Goal: Task Accomplishment & Management: Manage account settings

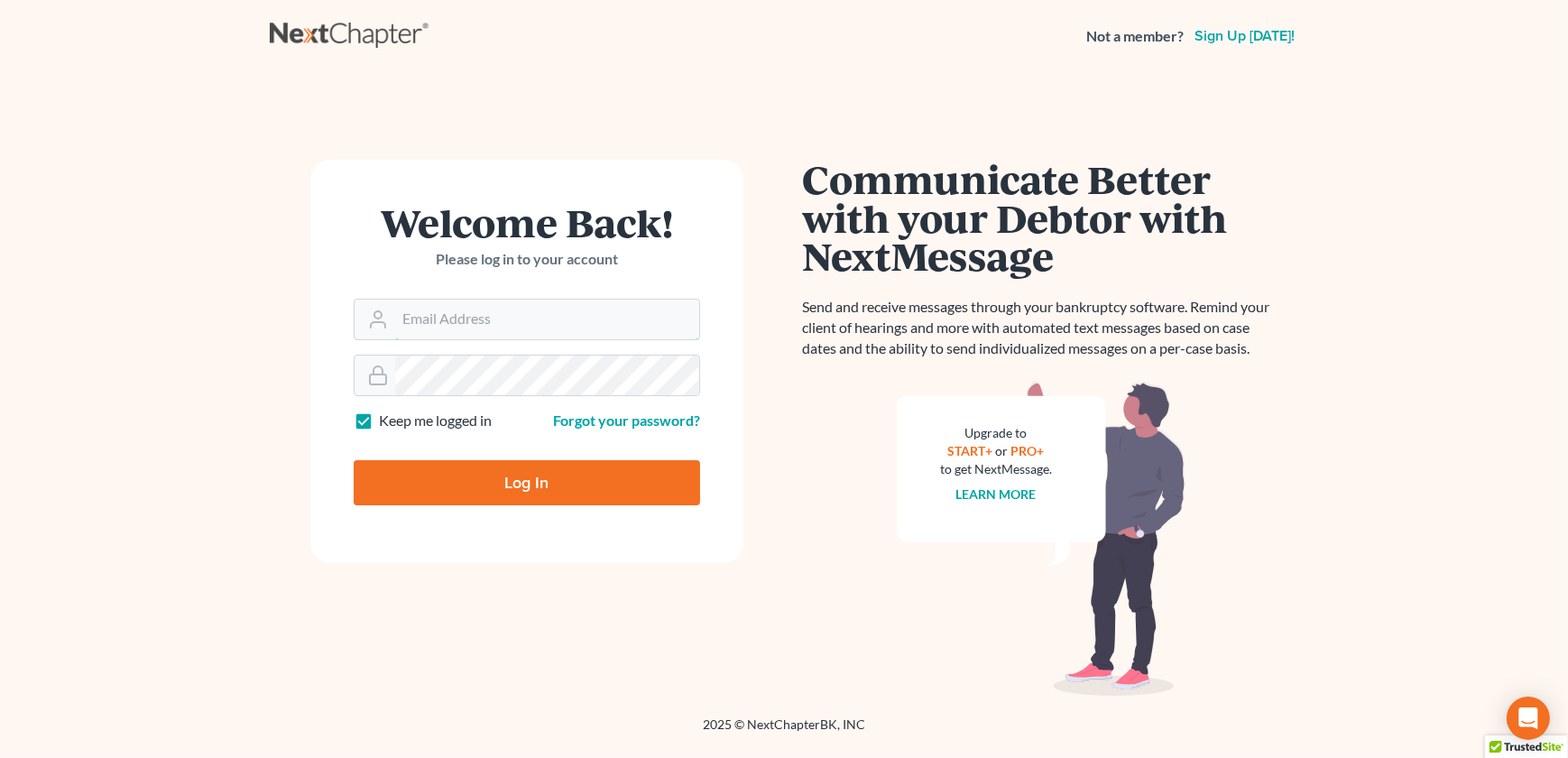
type input "[EMAIL_ADDRESS][DOMAIN_NAME]"
click at [503, 485] on input "Log In" at bounding box center [527, 483] width 346 height 45
type input "Thinking..."
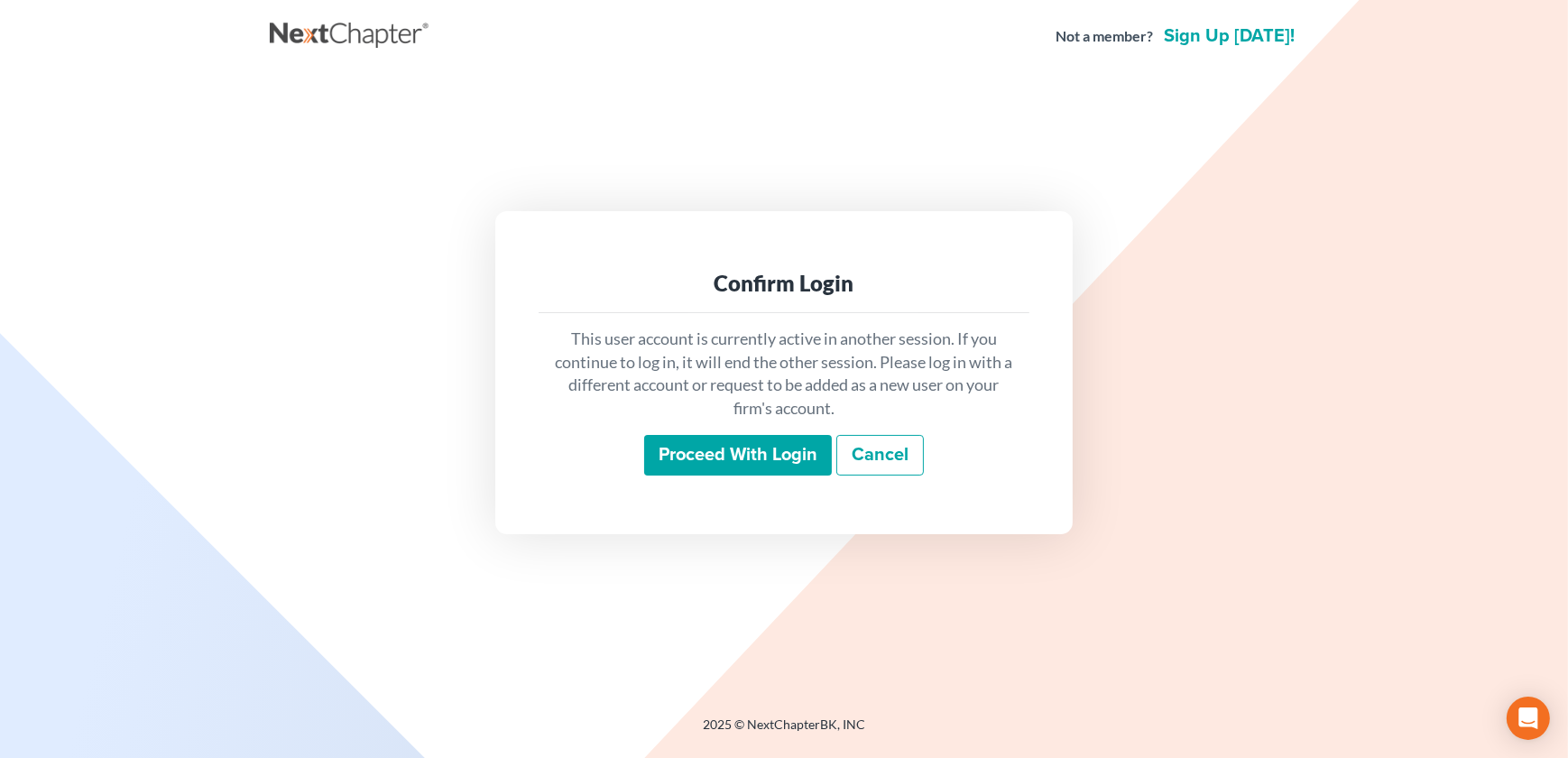
click at [694, 462] on input "Proceed with login" at bounding box center [738, 455] width 188 height 41
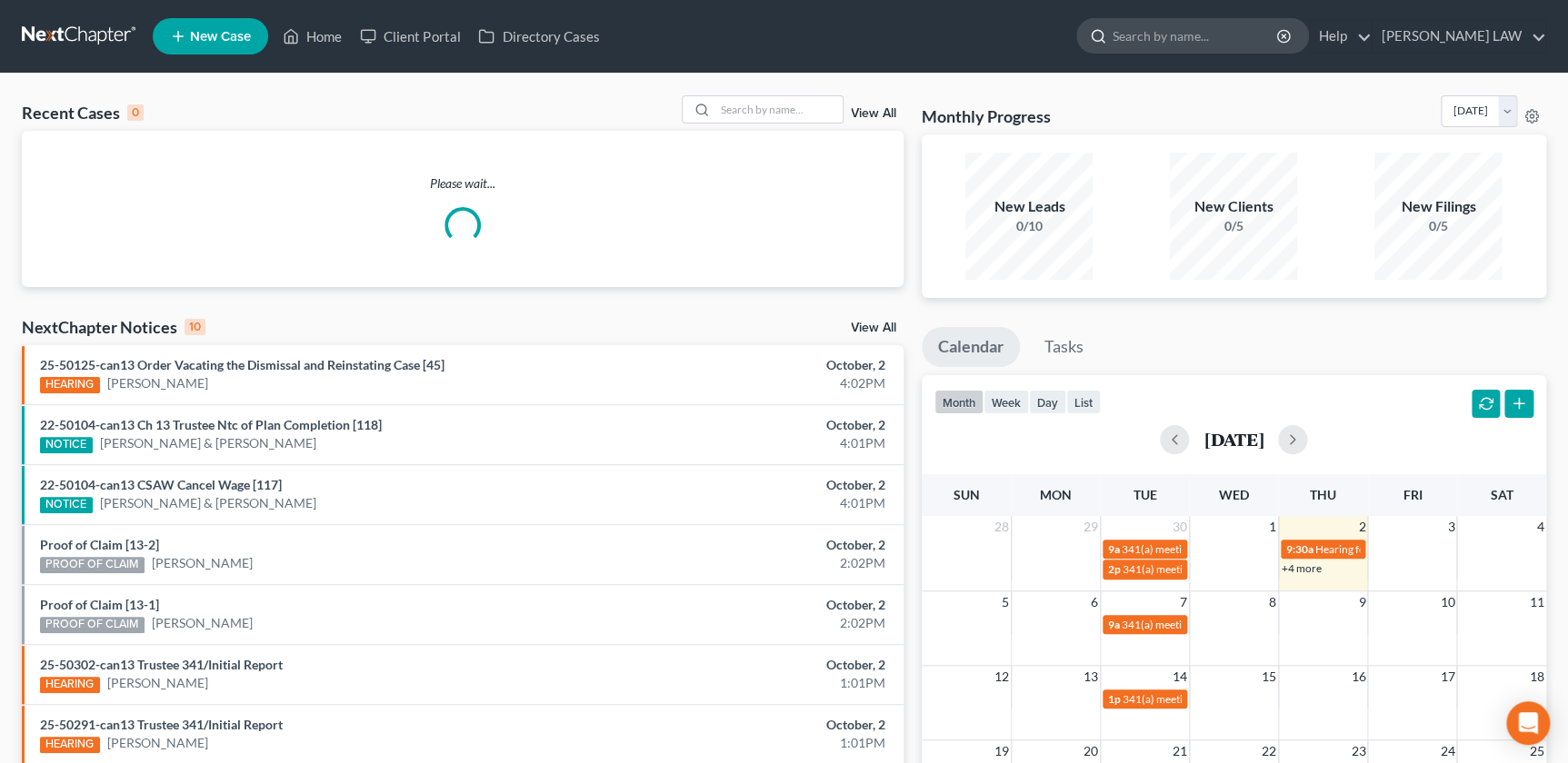
click at [1225, 36] on input "search" at bounding box center [1195, 36] width 166 height 34
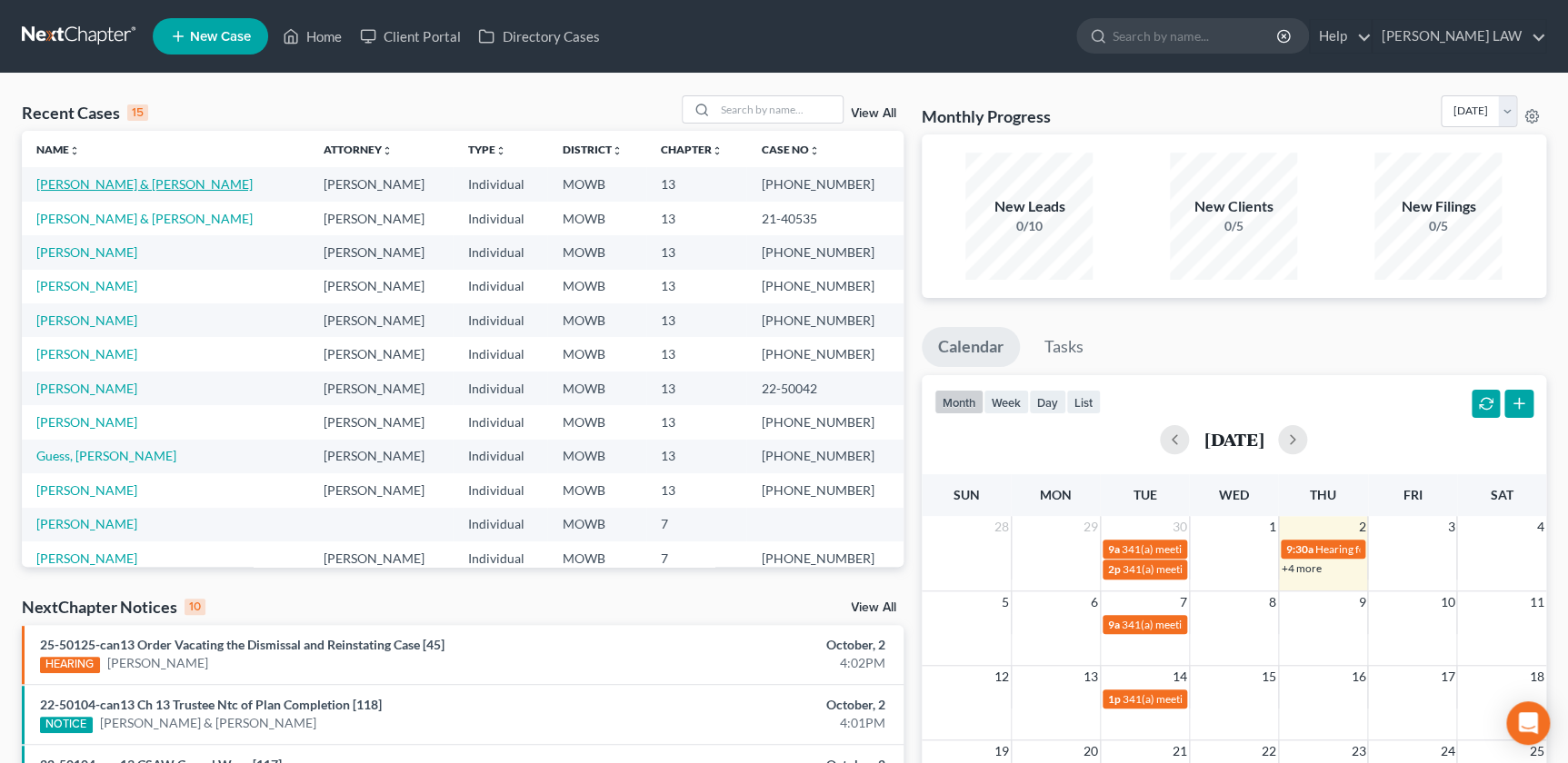
click at [117, 182] on link "Dornhoffer, Ryan & Emily" at bounding box center [145, 184] width 216 height 15
select select "2"
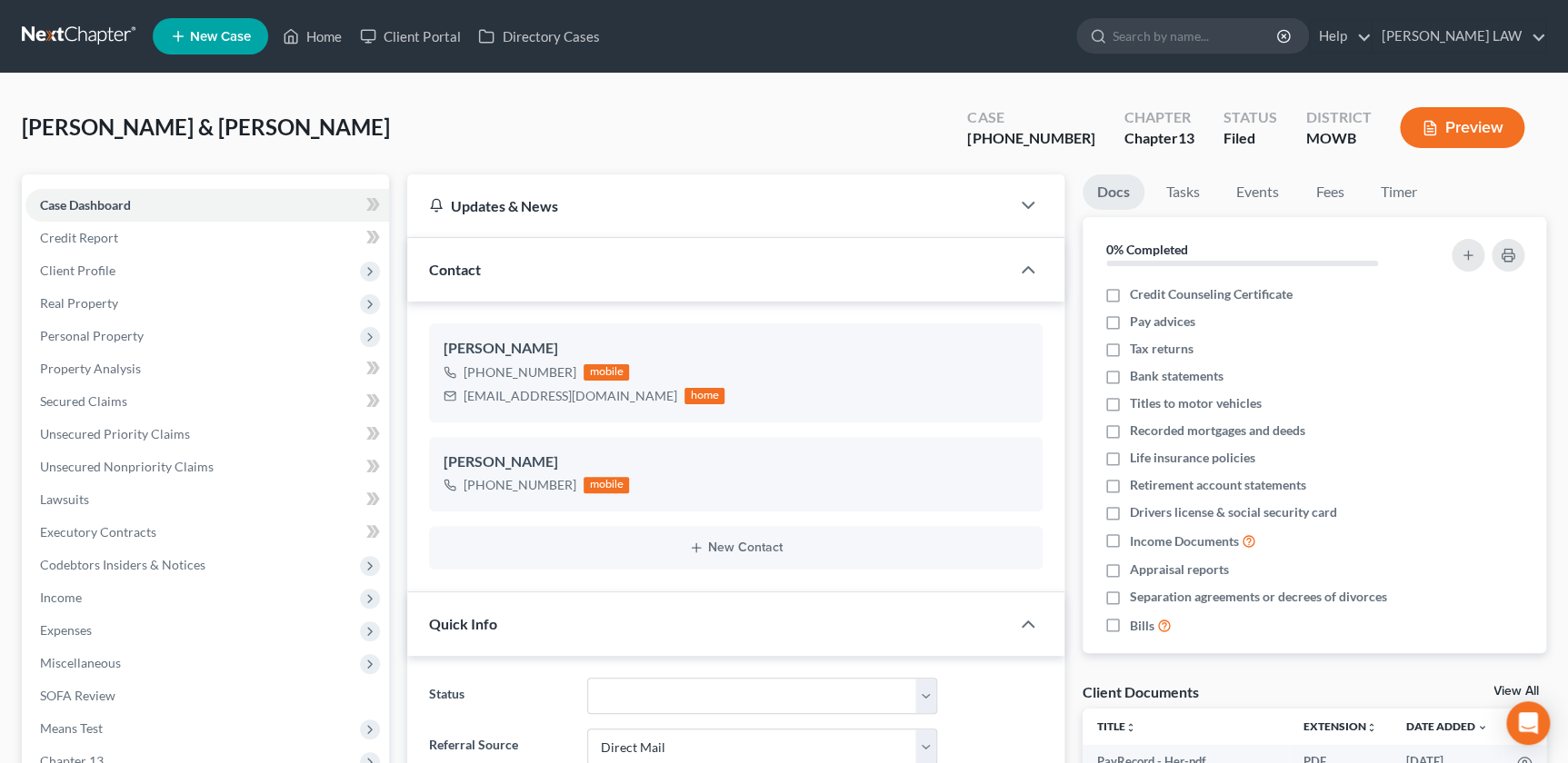
click at [1439, 131] on button "Preview" at bounding box center [1462, 127] width 125 height 41
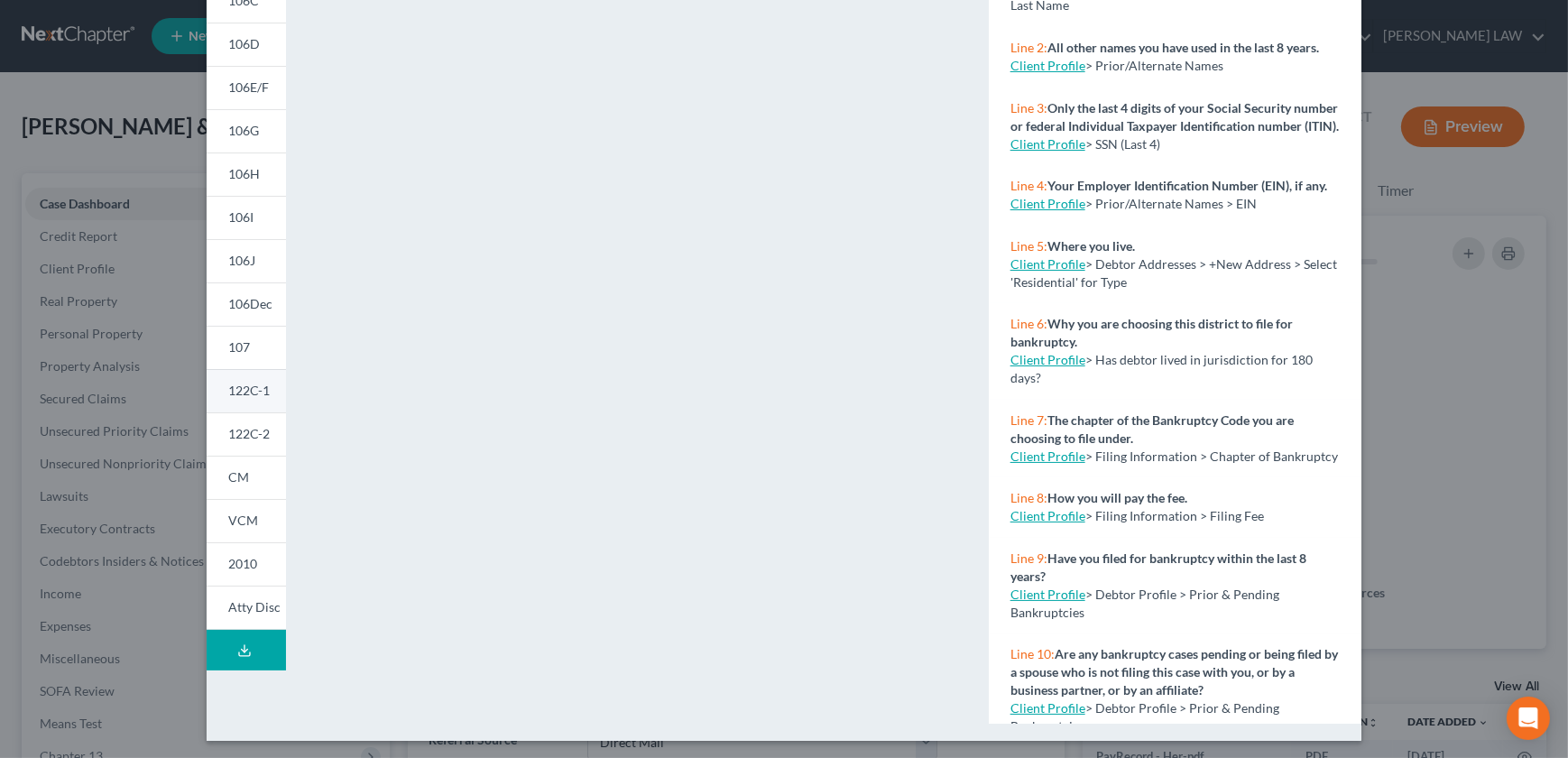
scroll to position [259, 0]
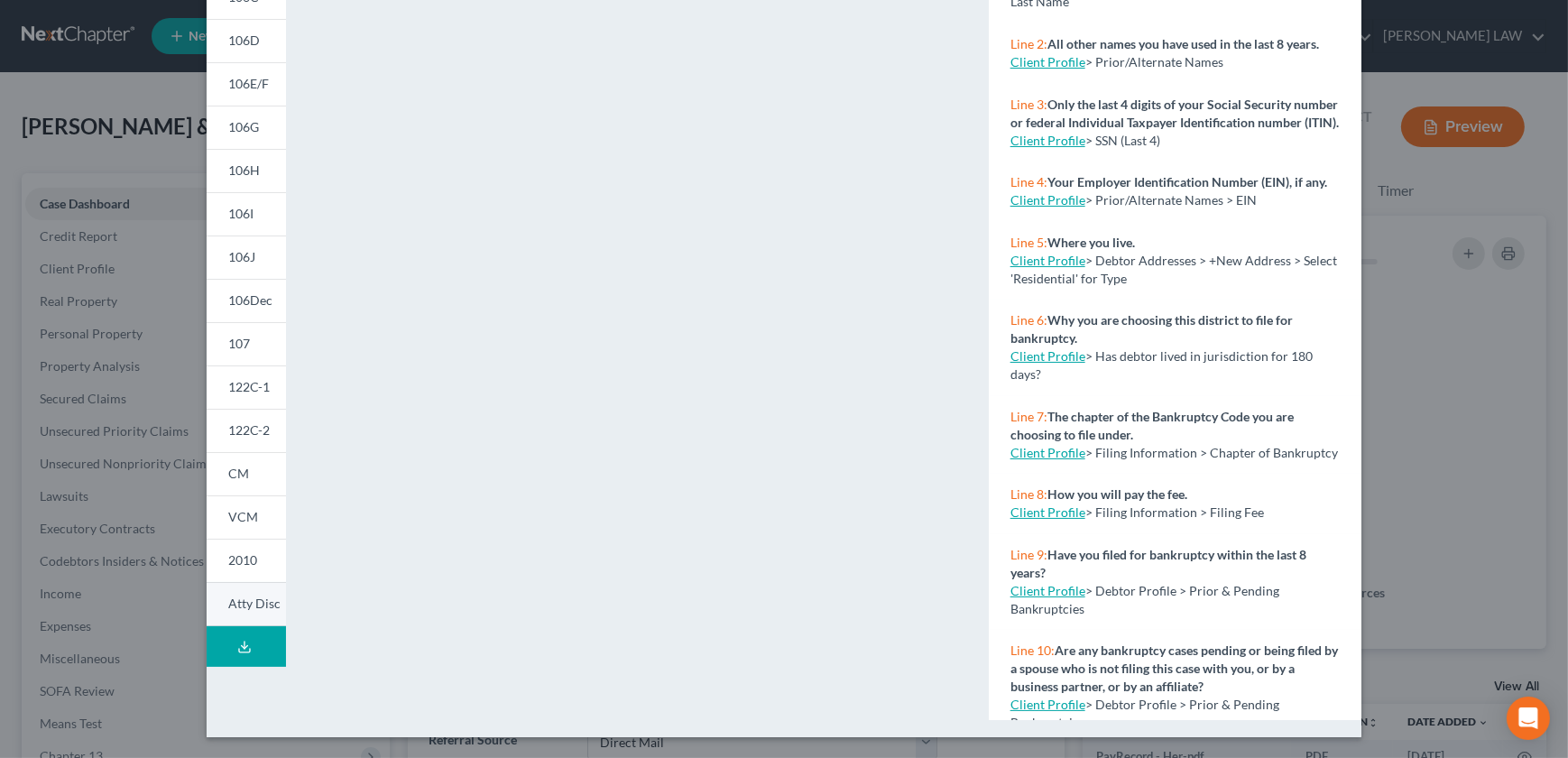
click at [244, 605] on span "Atty Disc" at bounding box center [254, 604] width 53 height 15
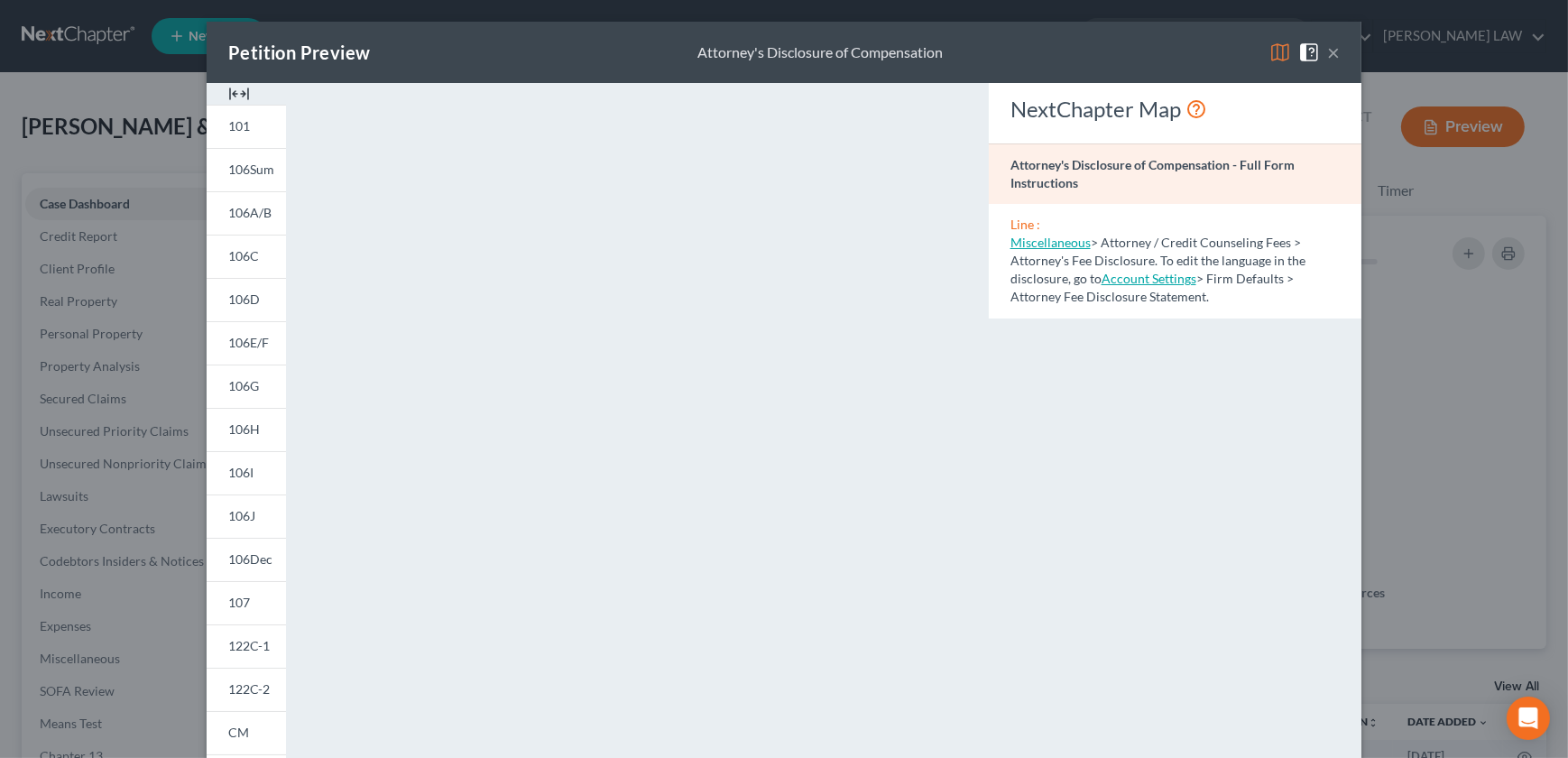
scroll to position [0, 0]
click at [233, 90] on img at bounding box center [239, 94] width 22 height 22
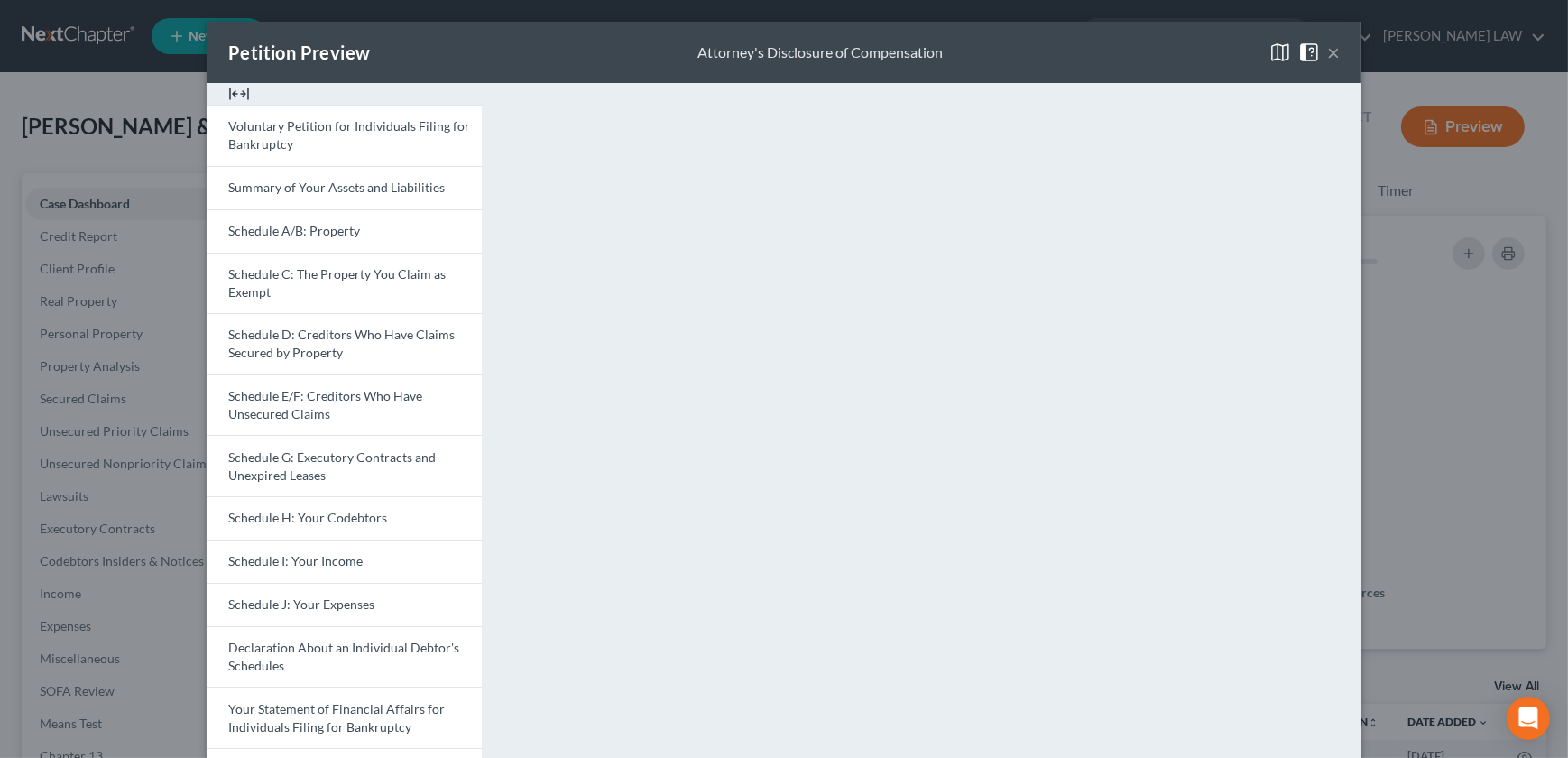
click at [504, 592] on div "<object ng-attr-data='https://nextchapter-prod.s3.amazonaws.com/pdfs/64e4358c-c…" at bounding box center [930, 540] width 861 height 913
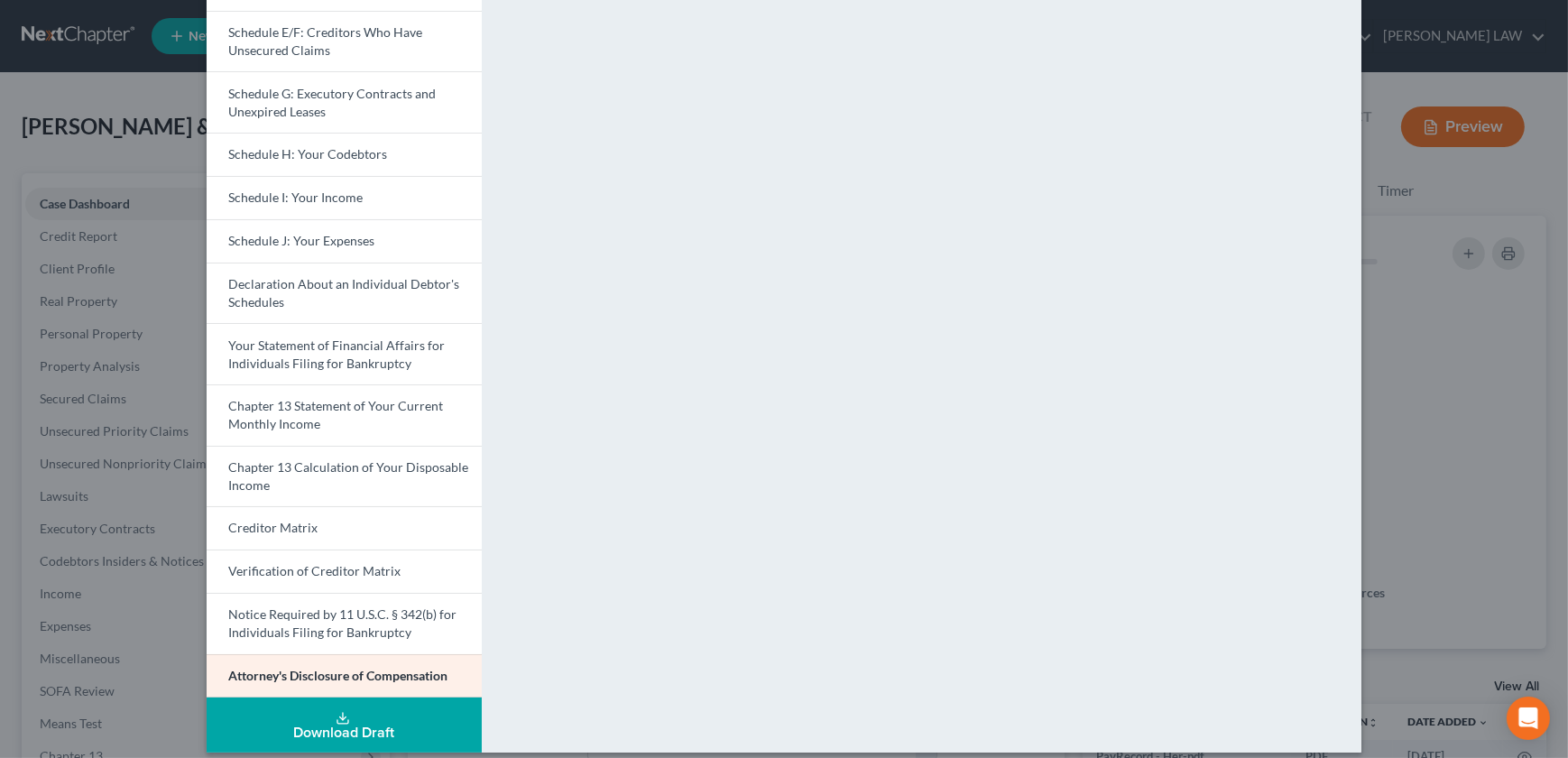
scroll to position [379, 0]
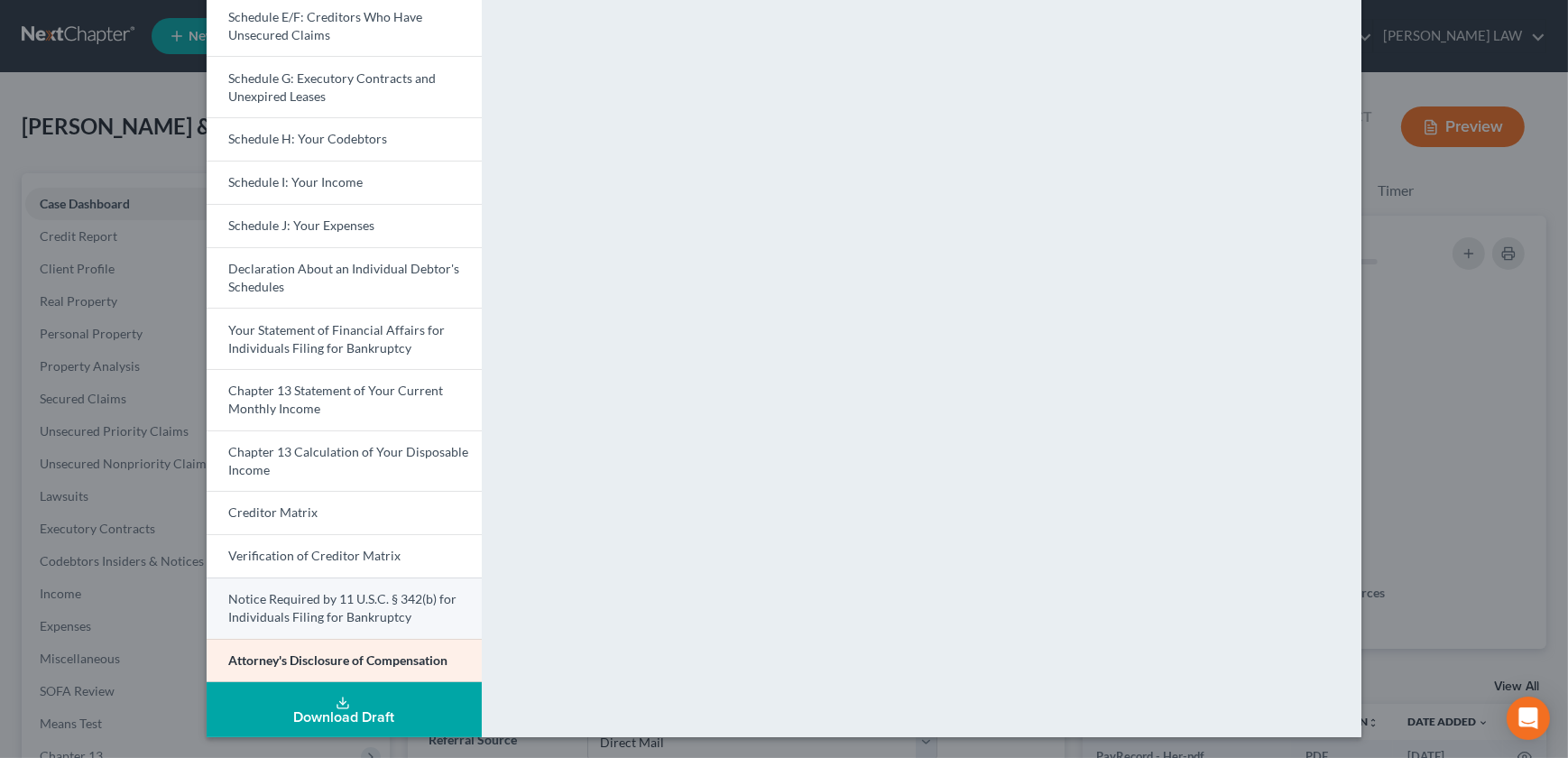
click at [335, 616] on span "Notice Required by 11 U.S.C. § 342(b) for Individuals Filing for Bankruptcy" at bounding box center [342, 607] width 228 height 34
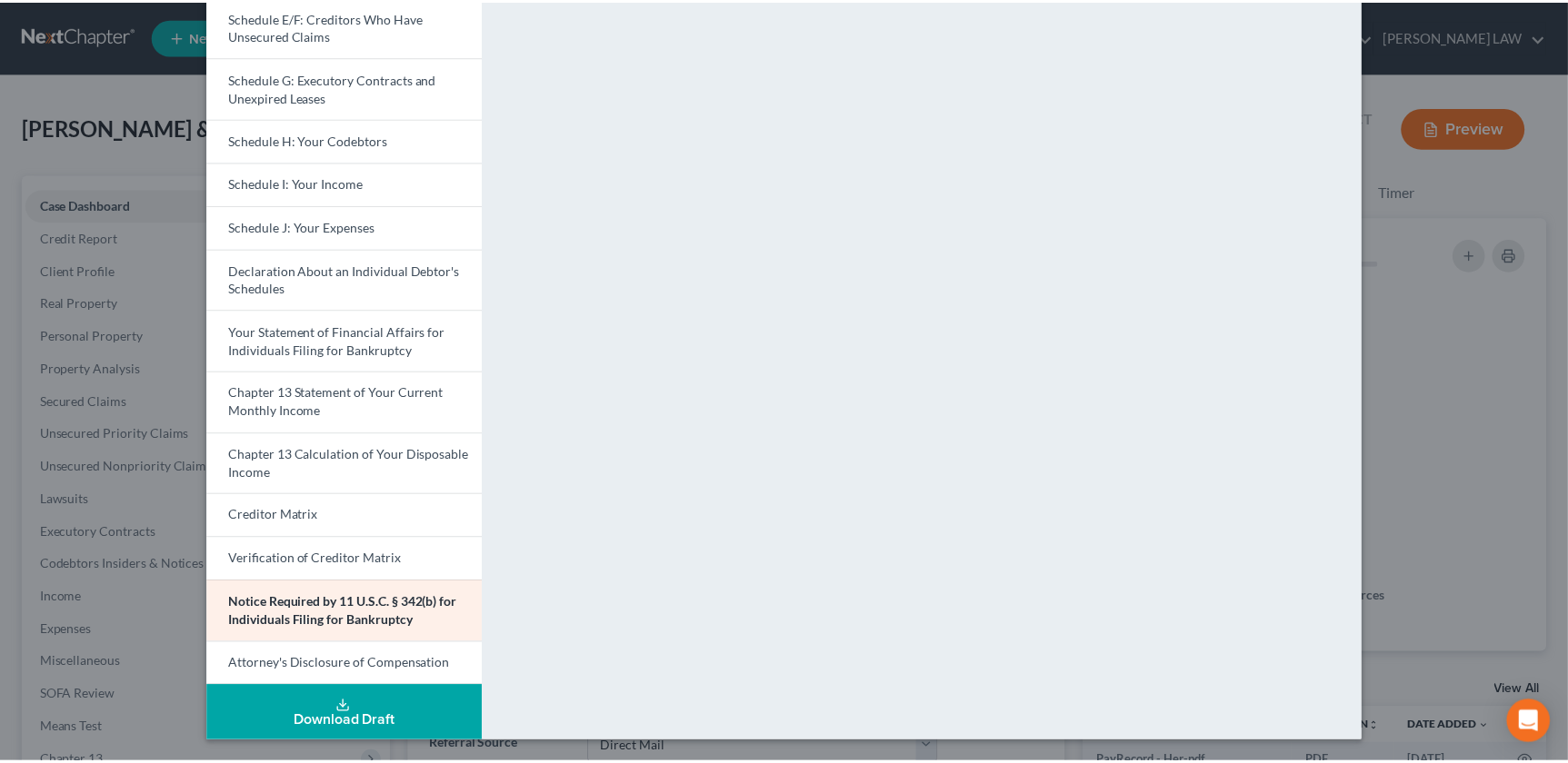
scroll to position [0, 0]
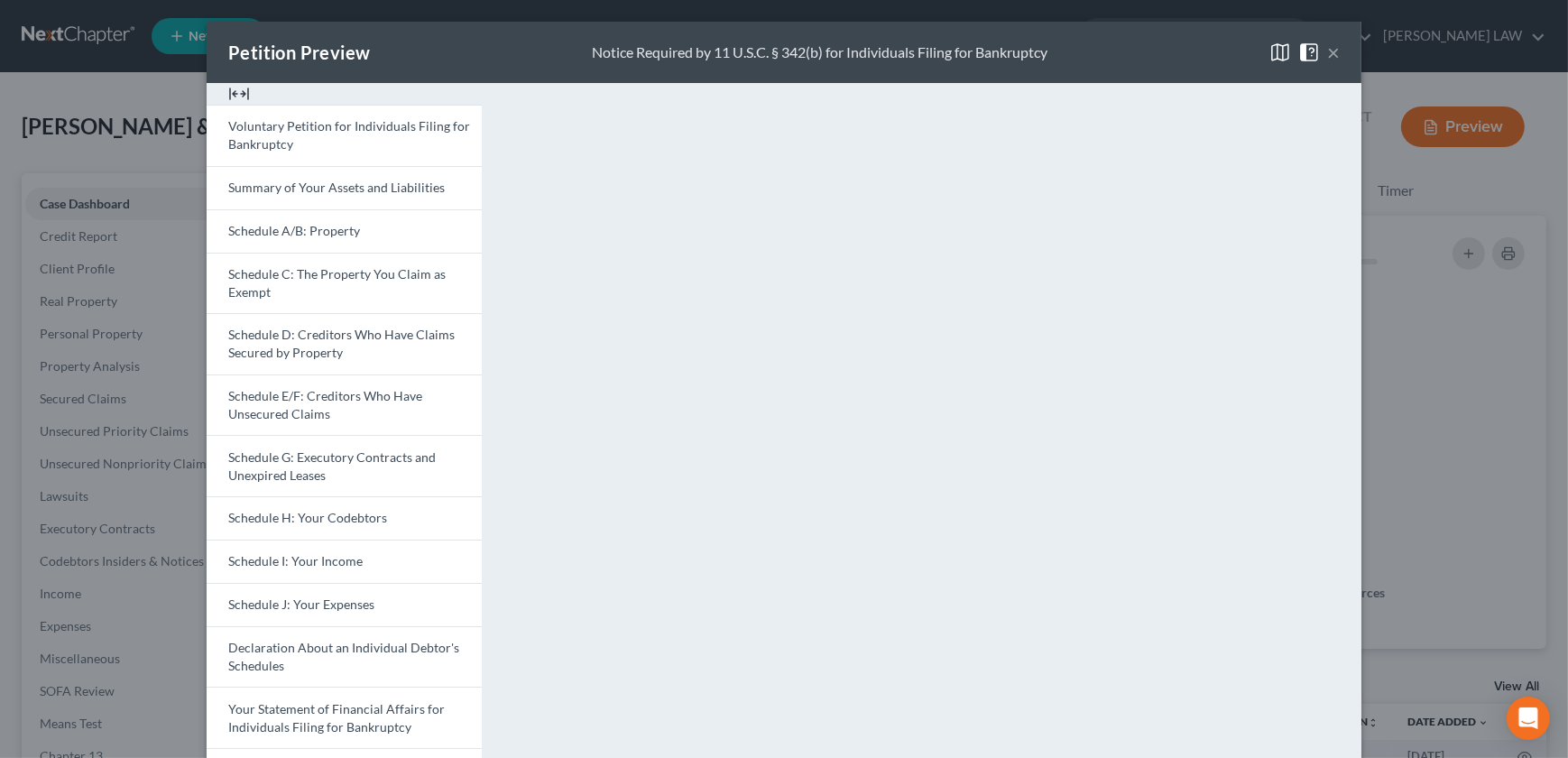
click at [1329, 54] on button "×" at bounding box center [1333, 52] width 12 height 22
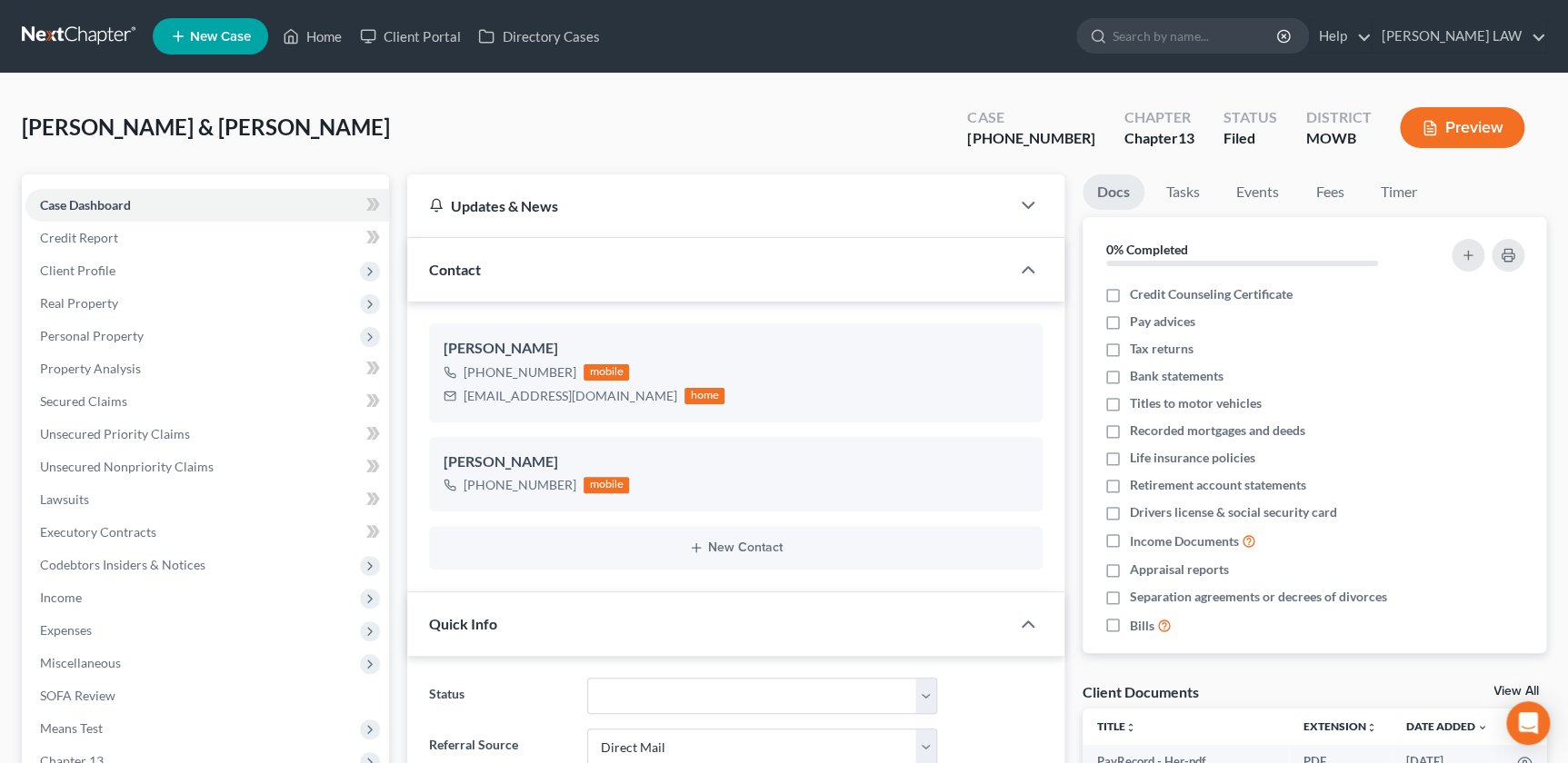
click at [850, 117] on div "Dornhoffer, Ryan & Emily Upgraded Case 25-50019-13 Chapter Chapter 13 Status Fi…" at bounding box center [784, 135] width 1525 height 79
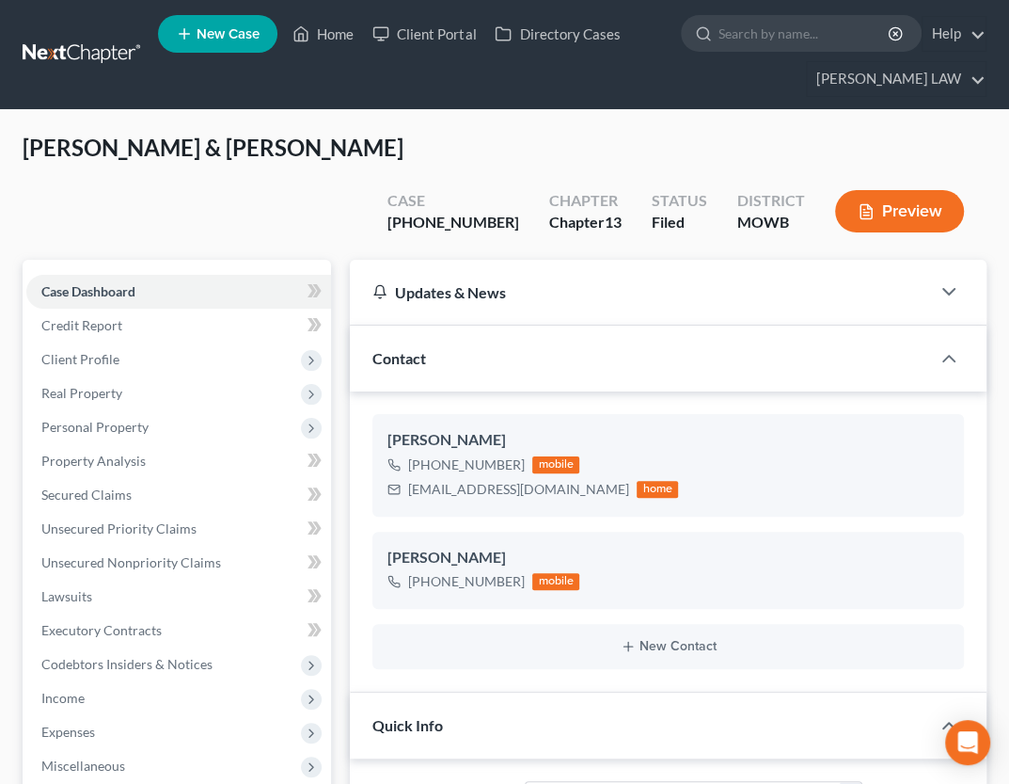
click at [219, 17] on link "New Case" at bounding box center [217, 34] width 119 height 38
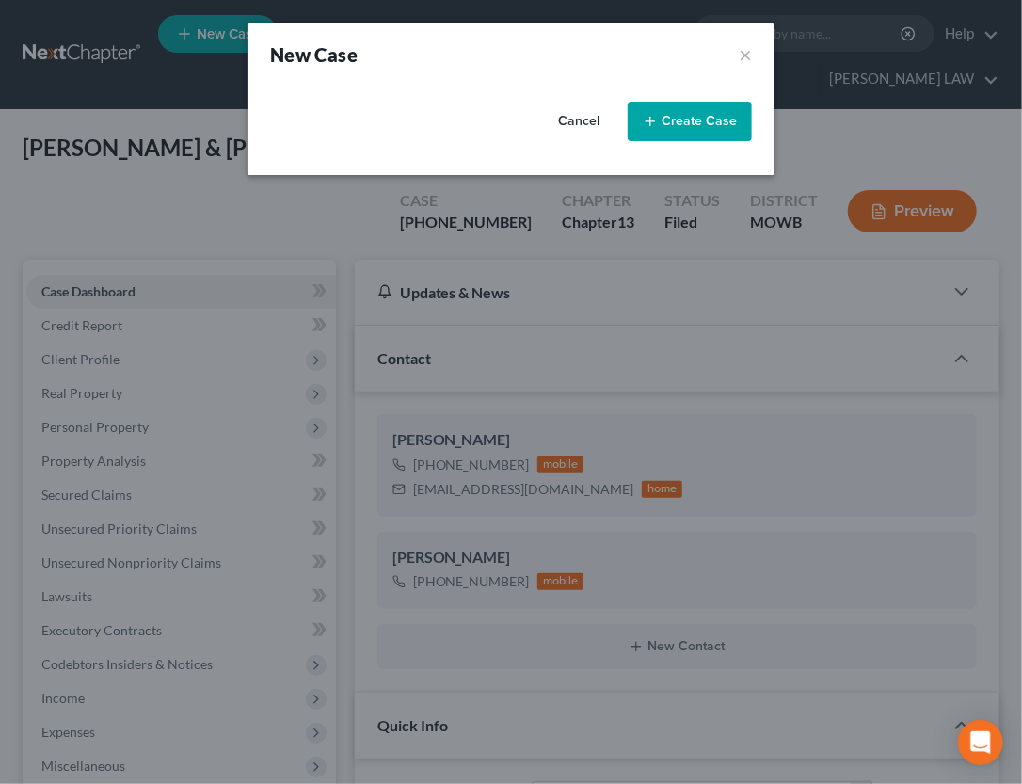
select select "46"
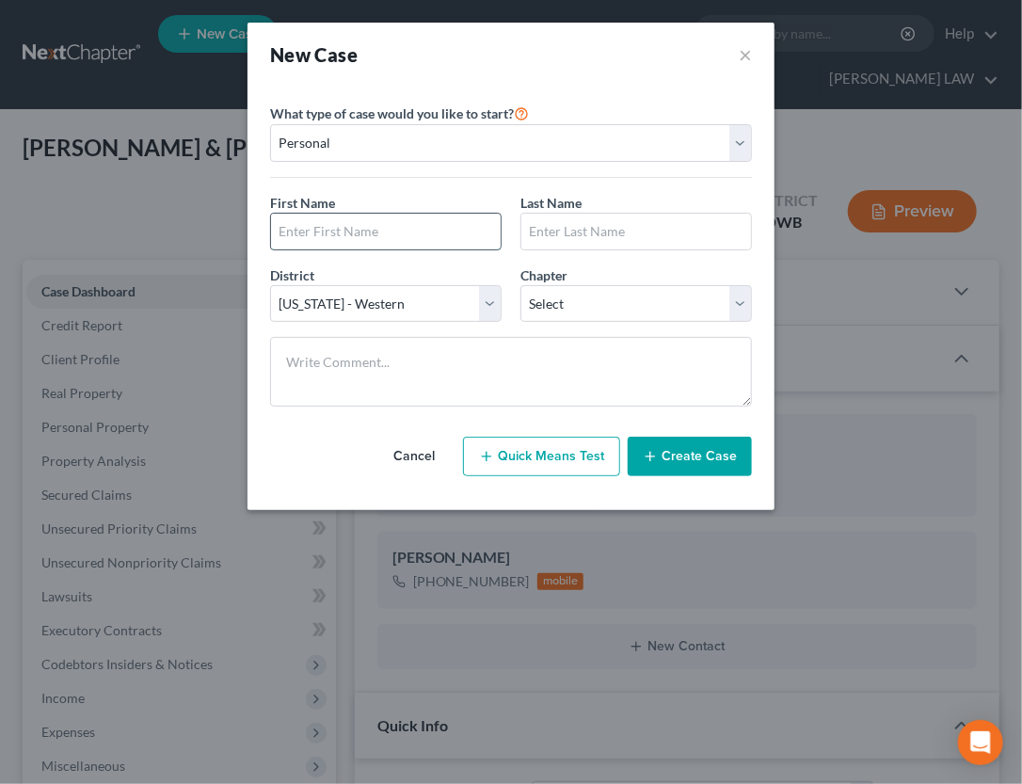
click at [347, 230] on input "text" at bounding box center [386, 232] width 230 height 36
type input "Jessica"
type input "Wykoff"
select select "3"
click at [655, 462] on icon "button" at bounding box center [649, 456] width 15 height 15
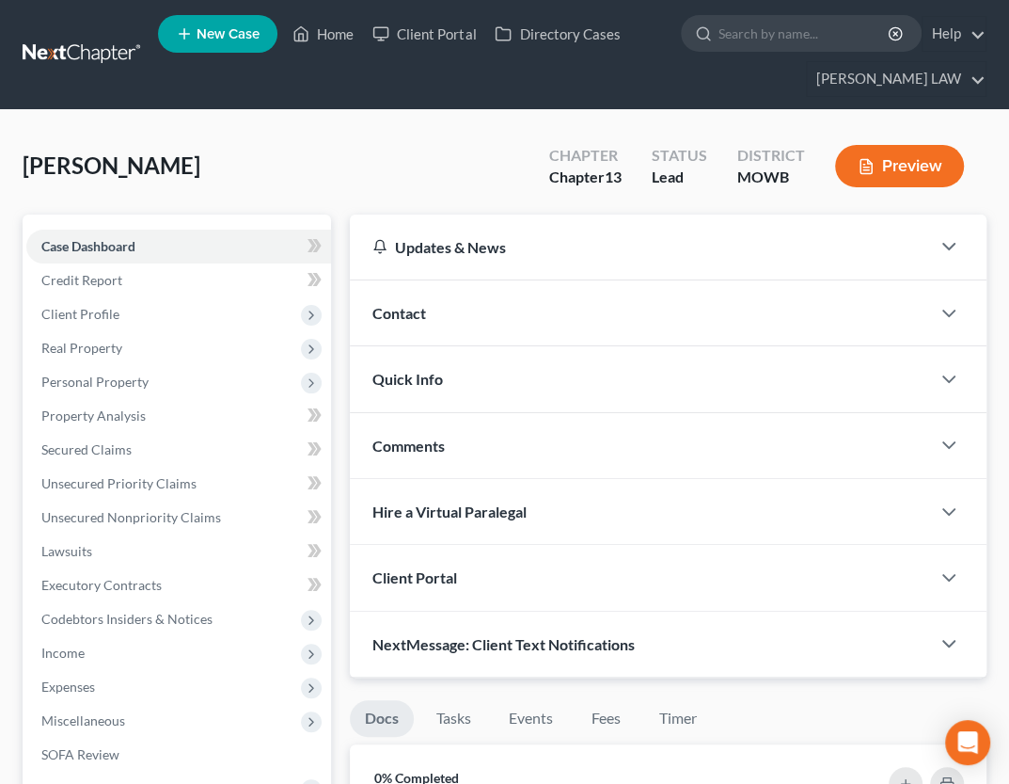
click at [419, 315] on span "Contact" at bounding box center [400, 313] width 54 height 18
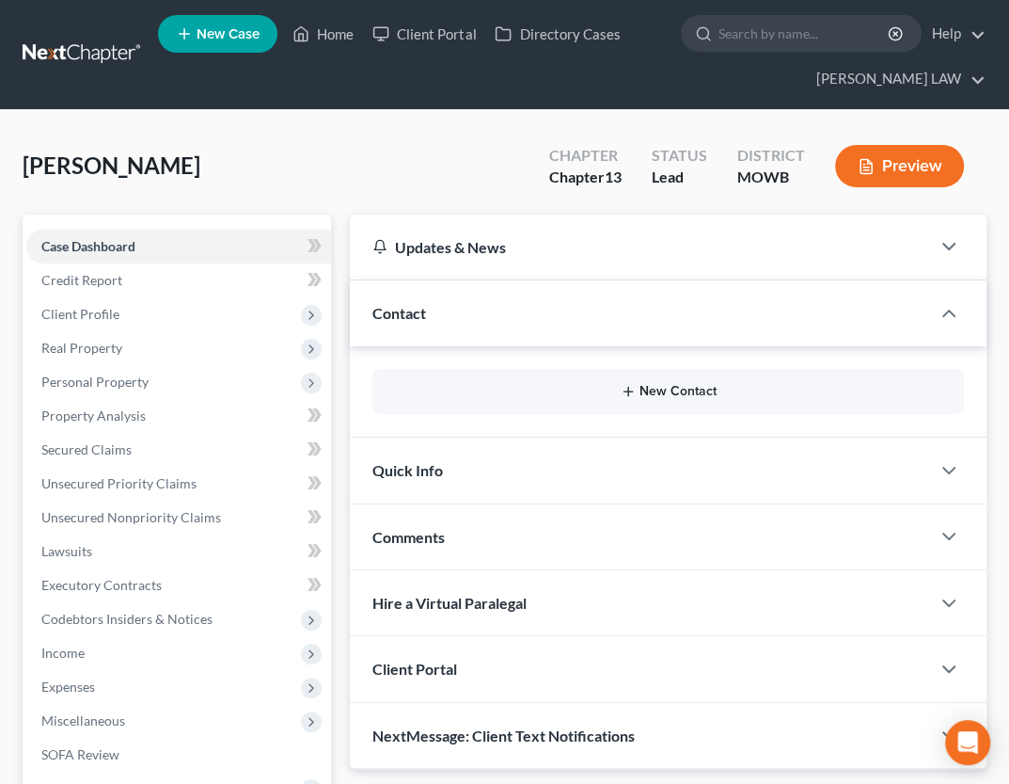
click at [640, 386] on button "New Contact" at bounding box center [669, 391] width 562 height 15
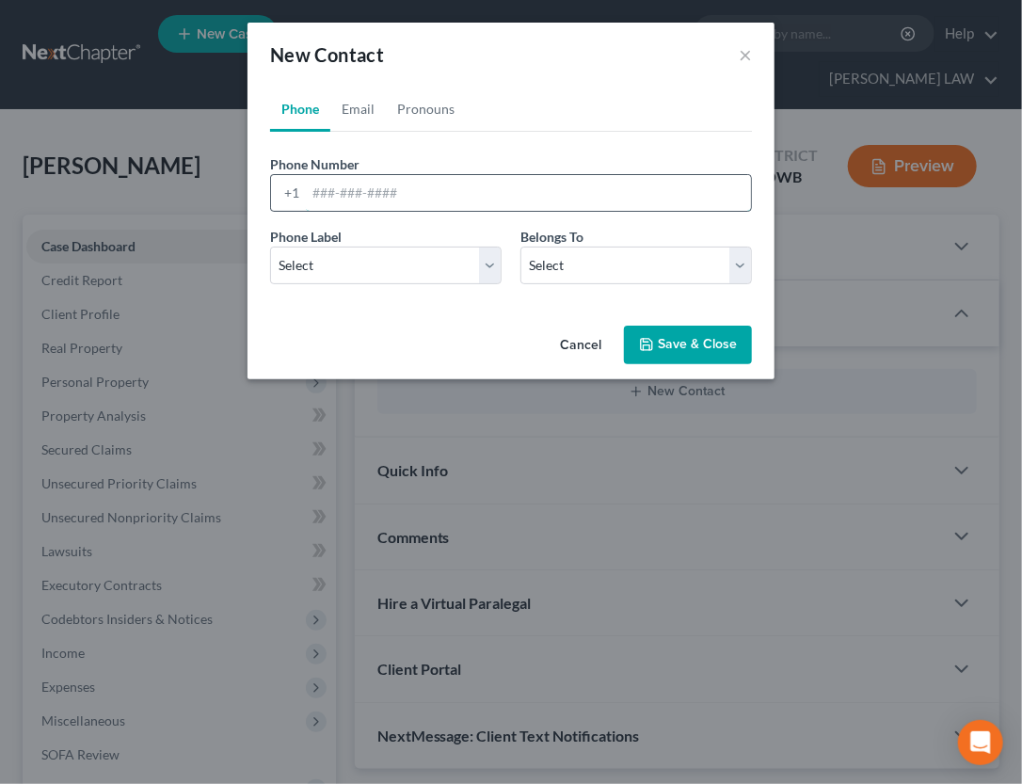
click at [391, 177] on input "tel" at bounding box center [528, 193] width 445 height 36
type input "816-244-5526"
click at [349, 258] on select "Select Mobile Home Work Other" at bounding box center [385, 265] width 231 height 38
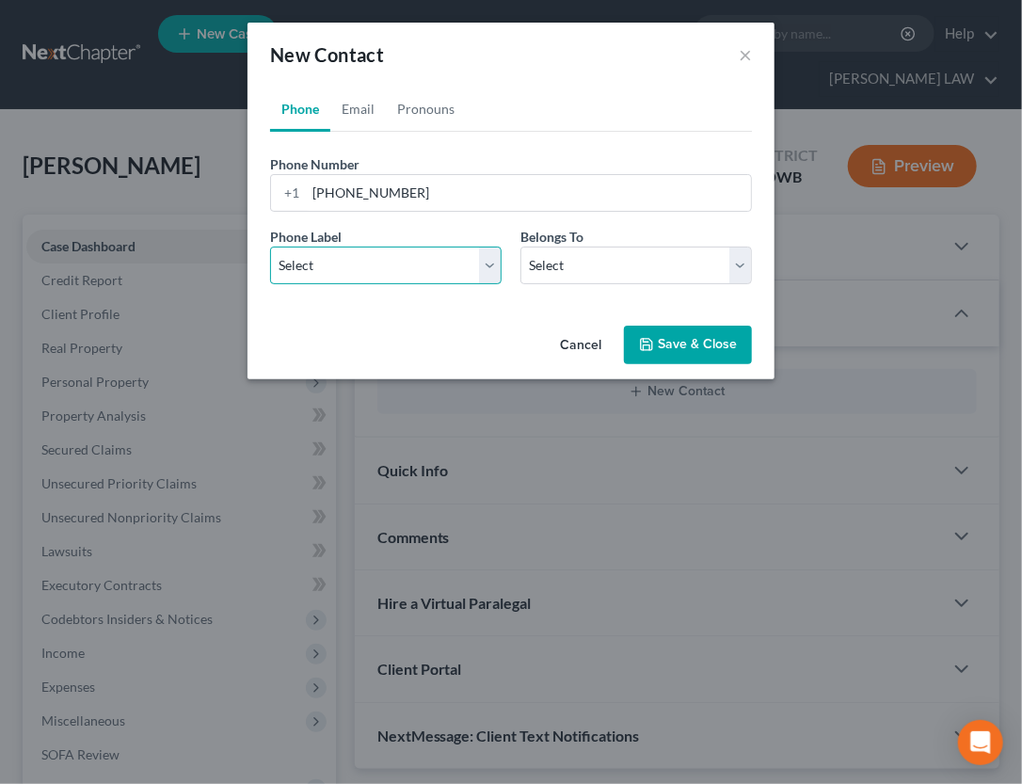
select select "0"
click at [270, 246] on select "Select Mobile Home Work Other" at bounding box center [385, 265] width 231 height 38
click at [564, 271] on select "Select Client Other" at bounding box center [635, 265] width 231 height 38
select select "0"
click at [520, 246] on select "Select Client Other" at bounding box center [635, 265] width 231 height 38
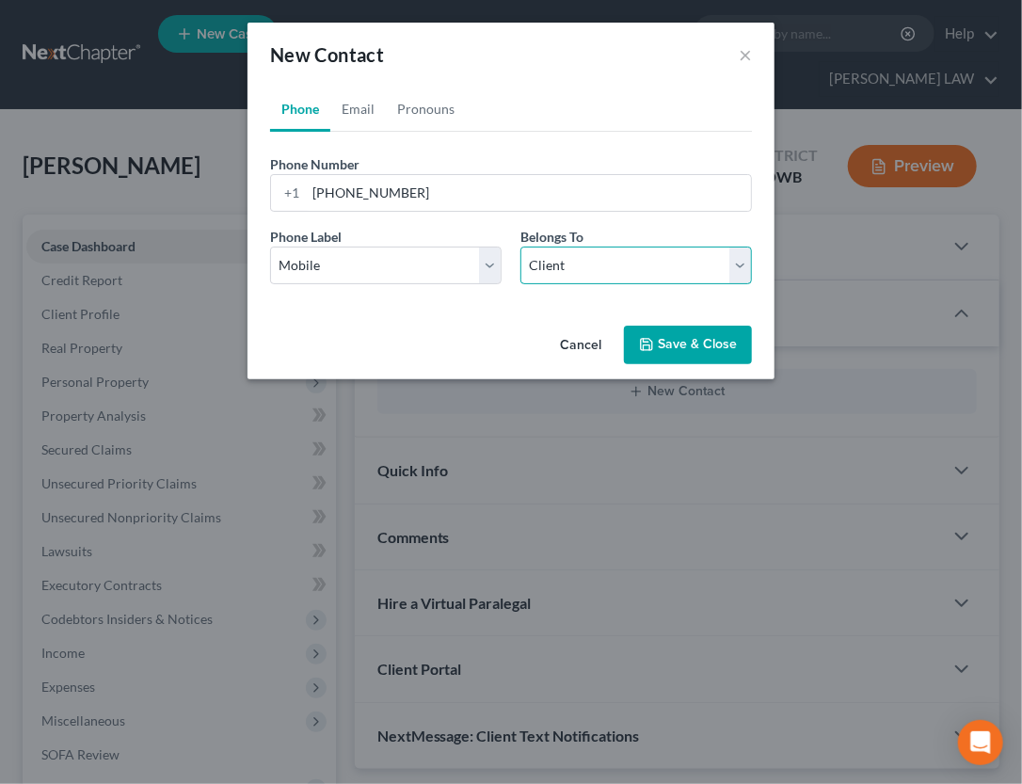
select select "0"
click at [351, 108] on link "Email" at bounding box center [358, 109] width 56 height 45
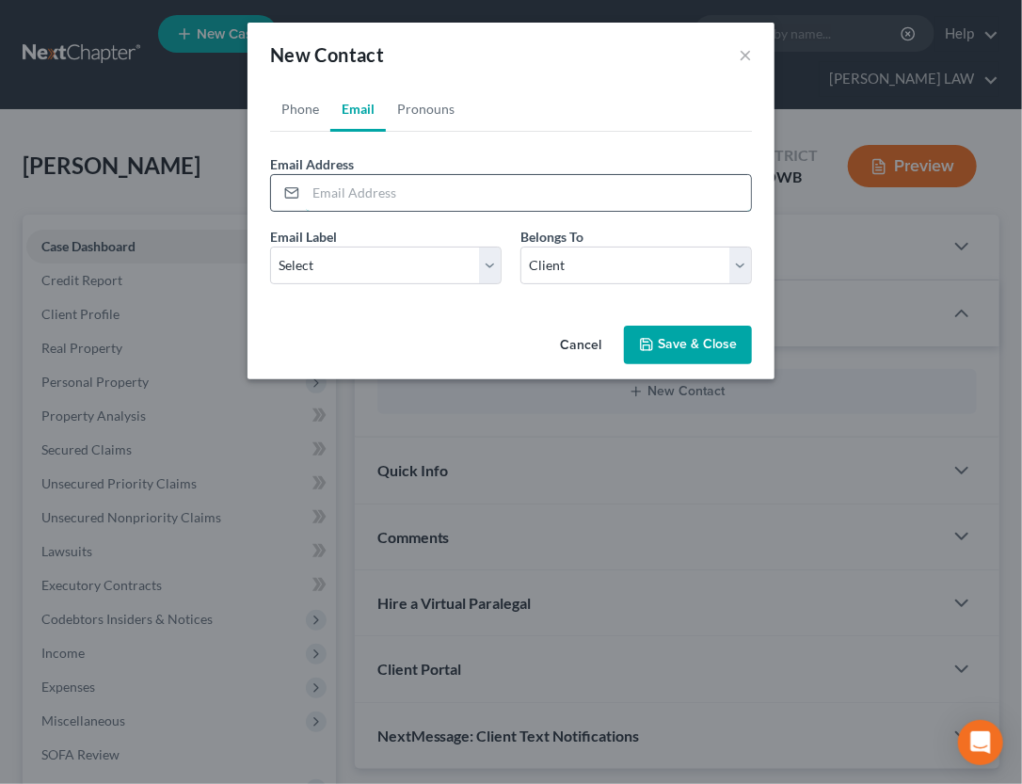
click at [366, 182] on input "email" at bounding box center [528, 193] width 445 height 36
type input "jwyckoff1124@gmail.com"
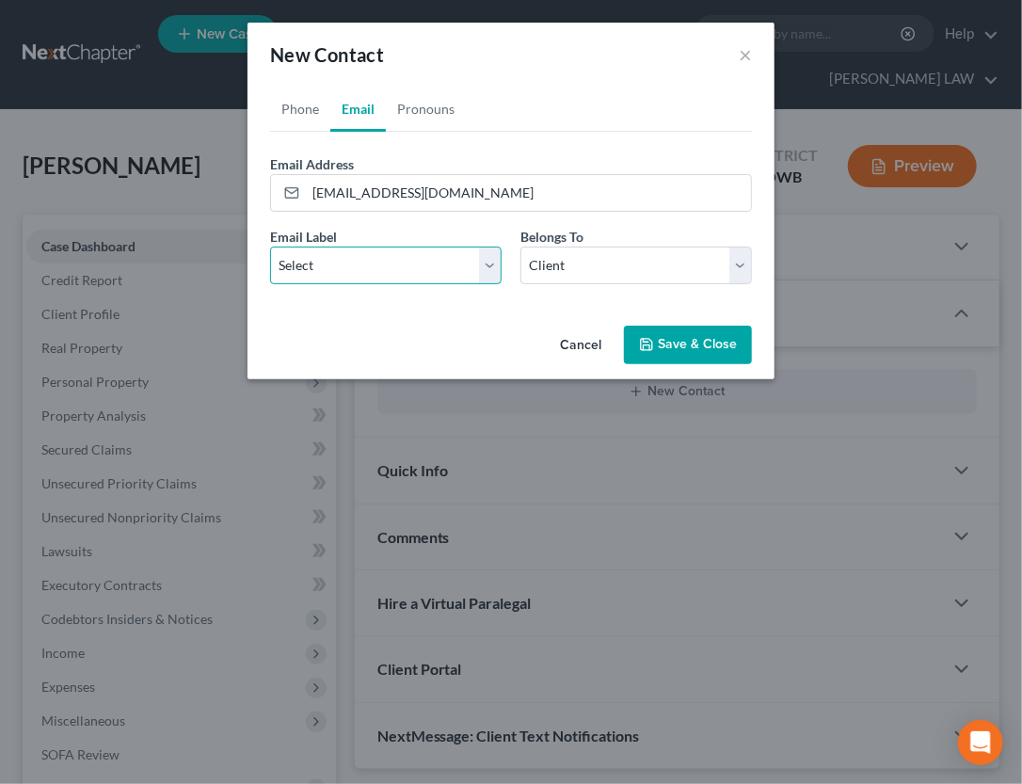
click at [409, 274] on select "Select Home Work Other" at bounding box center [385, 265] width 231 height 38
select select "0"
click at [270, 246] on select "Select Home Work Other" at bounding box center [385, 265] width 231 height 38
click at [657, 339] on button "Save & Close" at bounding box center [688, 345] width 128 height 40
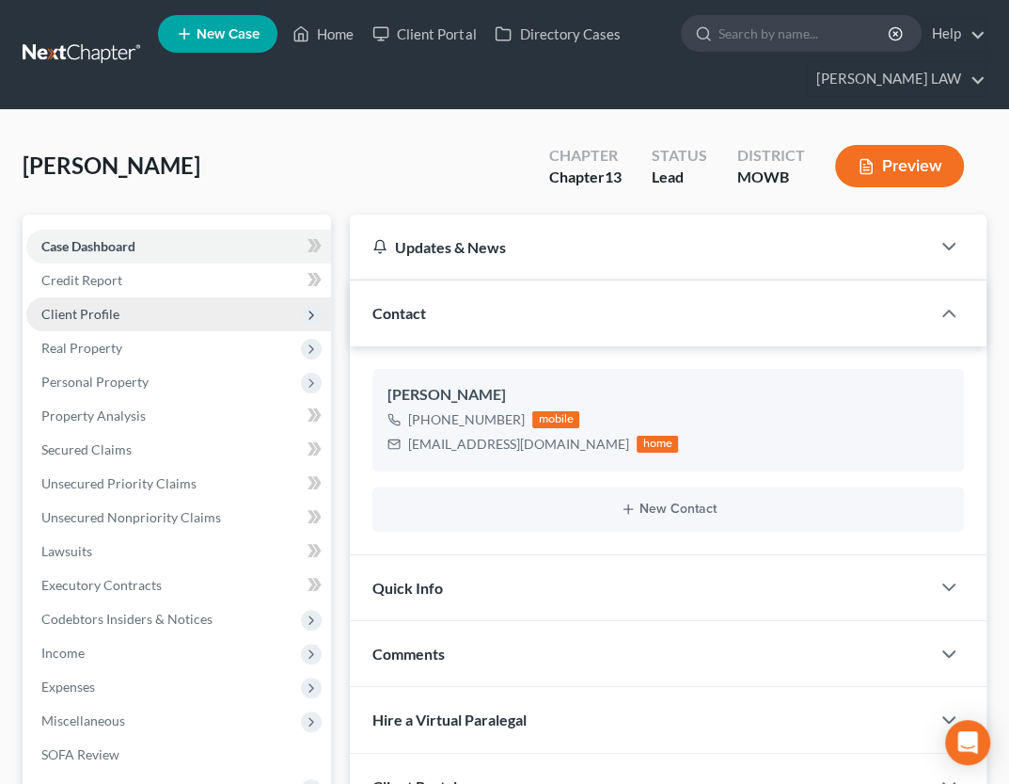
click at [168, 320] on span "Client Profile" at bounding box center [178, 314] width 305 height 34
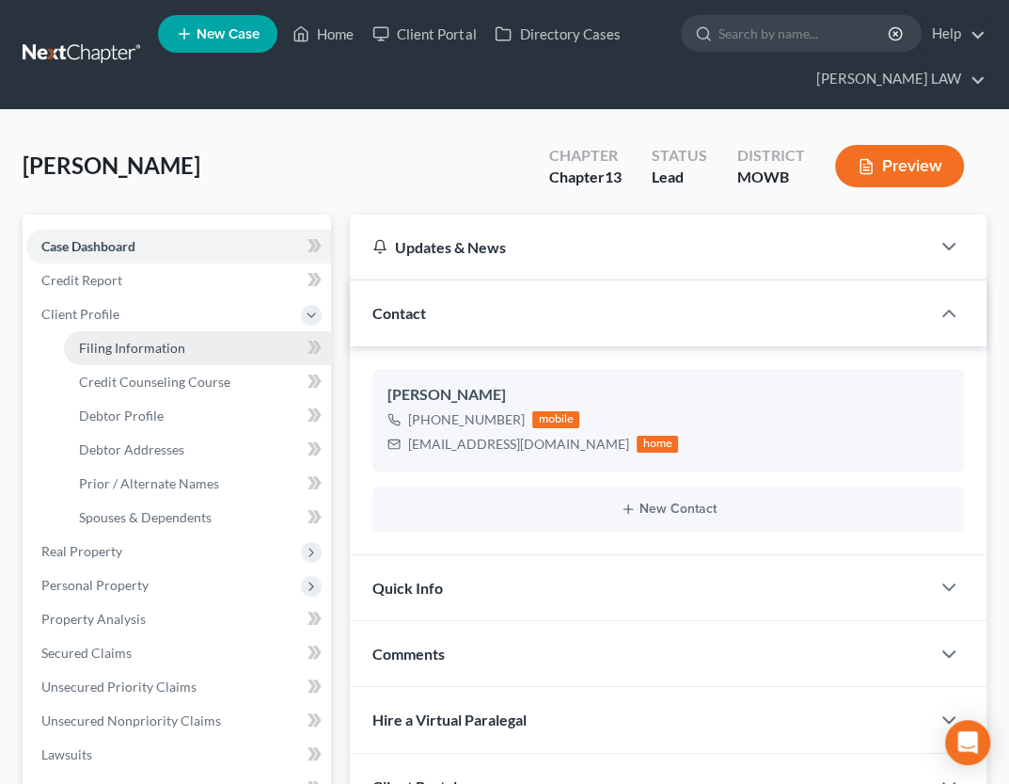
click at [174, 353] on span "Filing Information" at bounding box center [132, 348] width 106 height 16
select select "1"
select select "0"
select select "3"
select select "46"
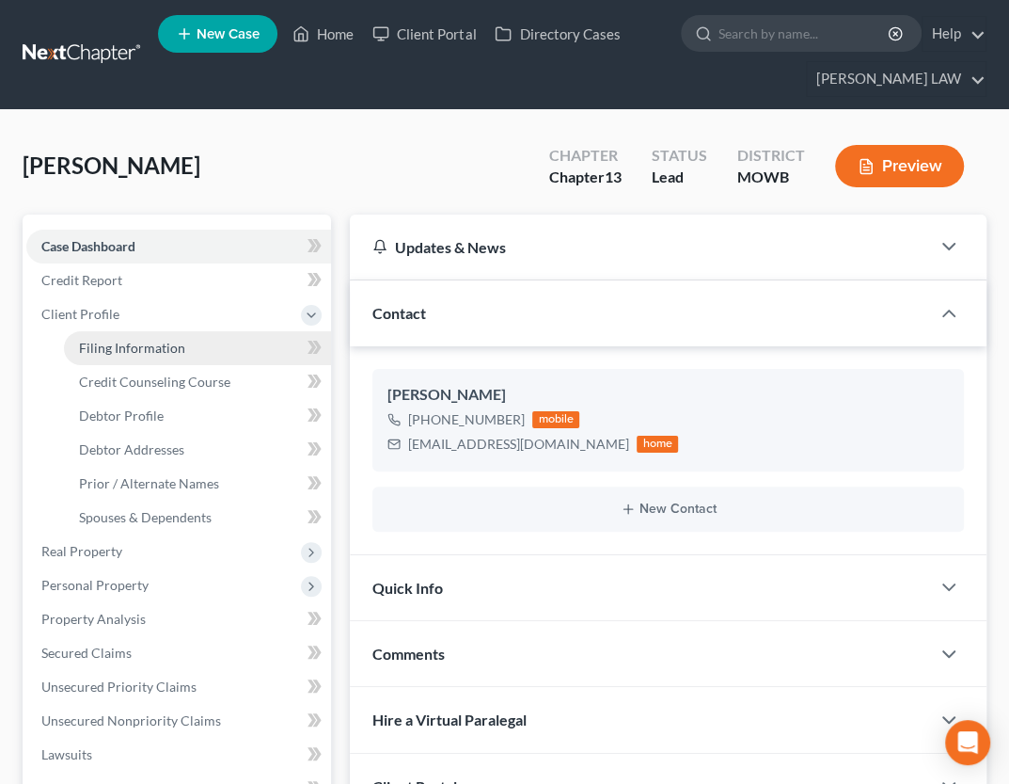
select select "26"
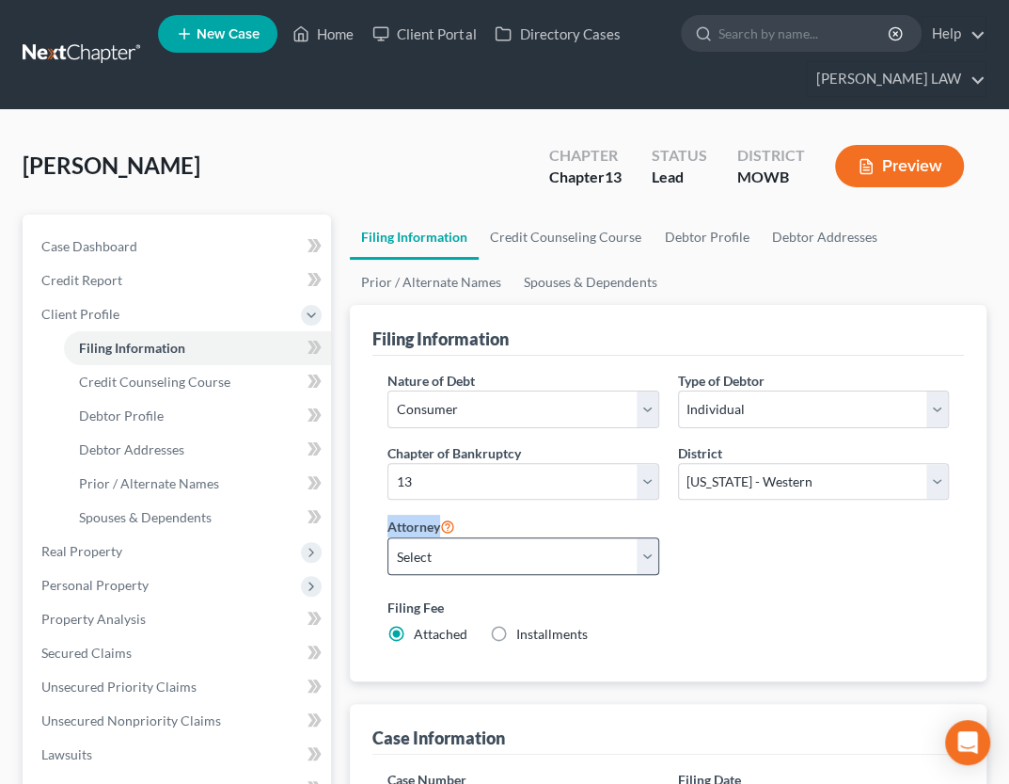
drag, startPoint x: 499, startPoint y: 519, endPoint x: 530, endPoint y: 556, distance: 48.1
click at [530, 556] on div "Attorney Select Ryan Knipp - MOWB" at bounding box center [523, 545] width 271 height 60
click at [530, 556] on select "Select Ryan Knipp - MOWB" at bounding box center [523, 556] width 271 height 38
select select "0"
click at [388, 537] on select "Select Ryan Knipp - MOWB" at bounding box center [523, 556] width 271 height 38
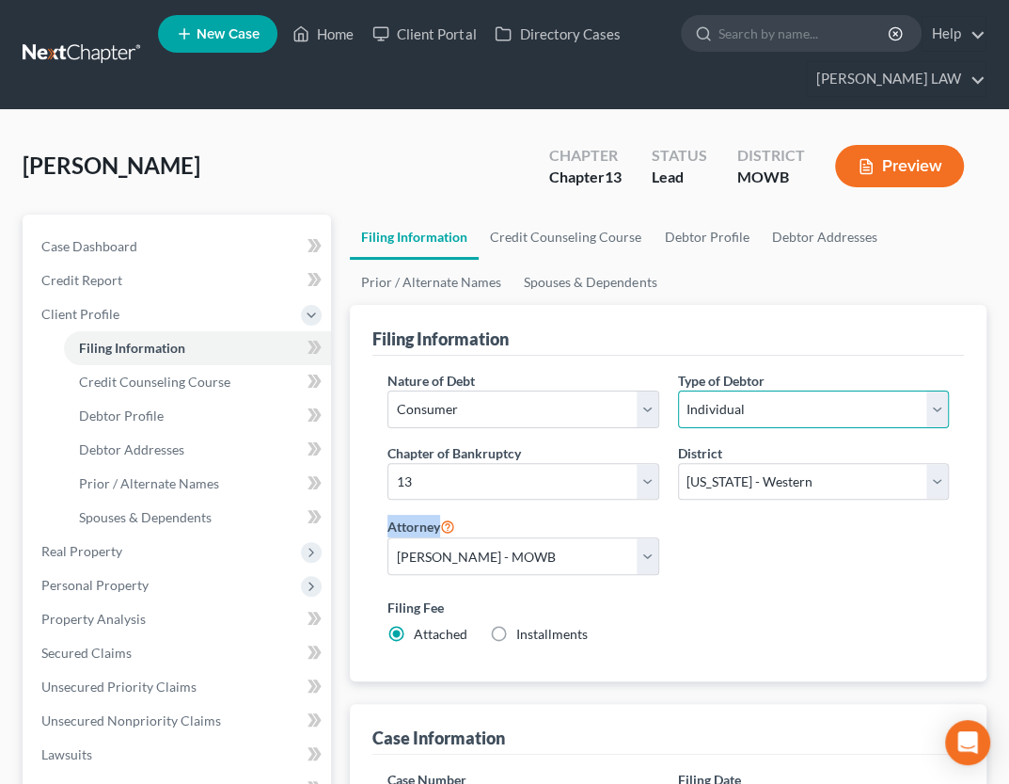
click at [760, 404] on select "Select Individual Joint" at bounding box center [813, 409] width 271 height 38
select select "1"
click at [678, 390] on select "Select Individual Joint" at bounding box center [813, 409] width 271 height 38
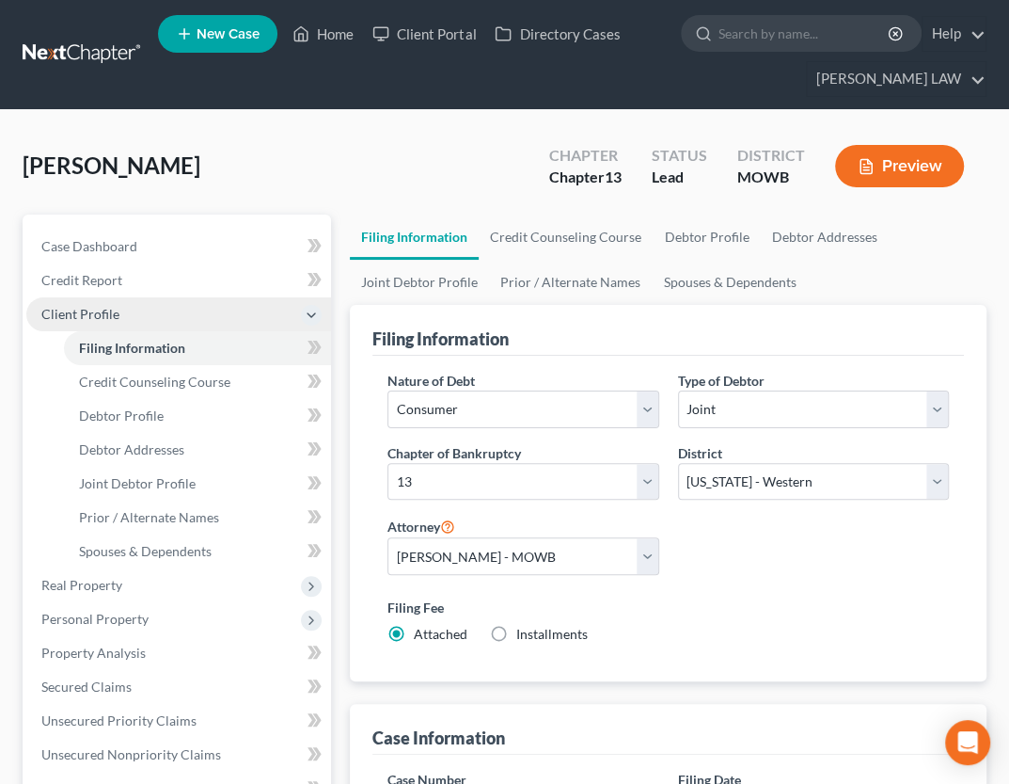
click at [129, 313] on span "Client Profile" at bounding box center [178, 314] width 305 height 34
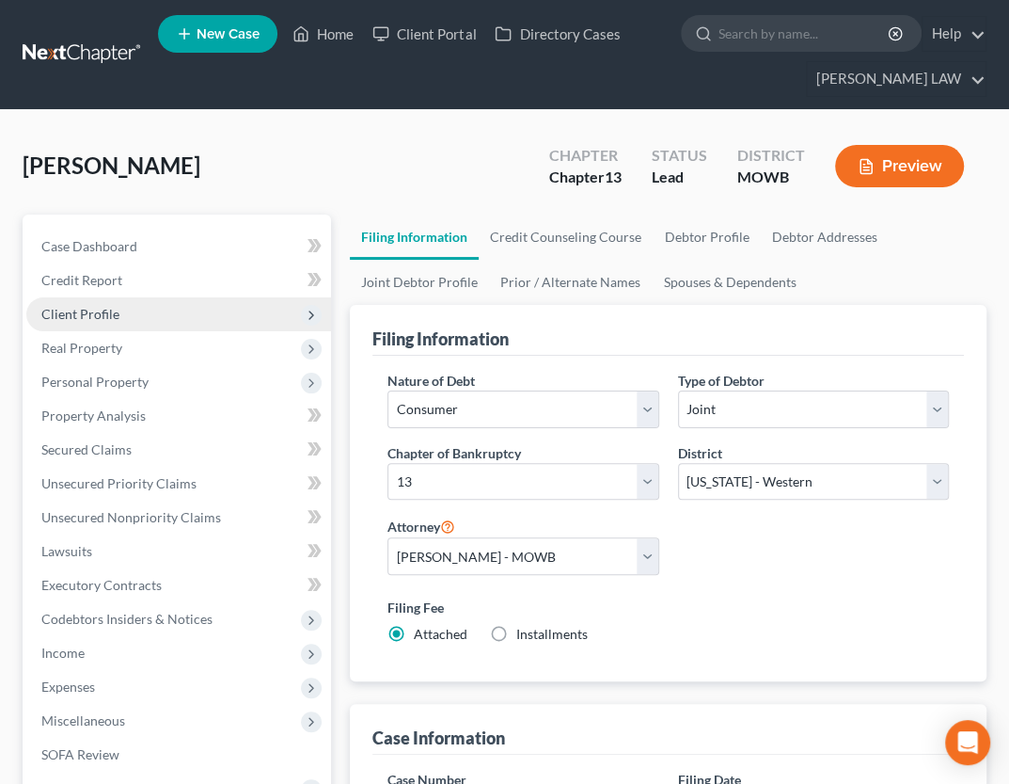
click at [129, 313] on span "Client Profile" at bounding box center [178, 314] width 305 height 34
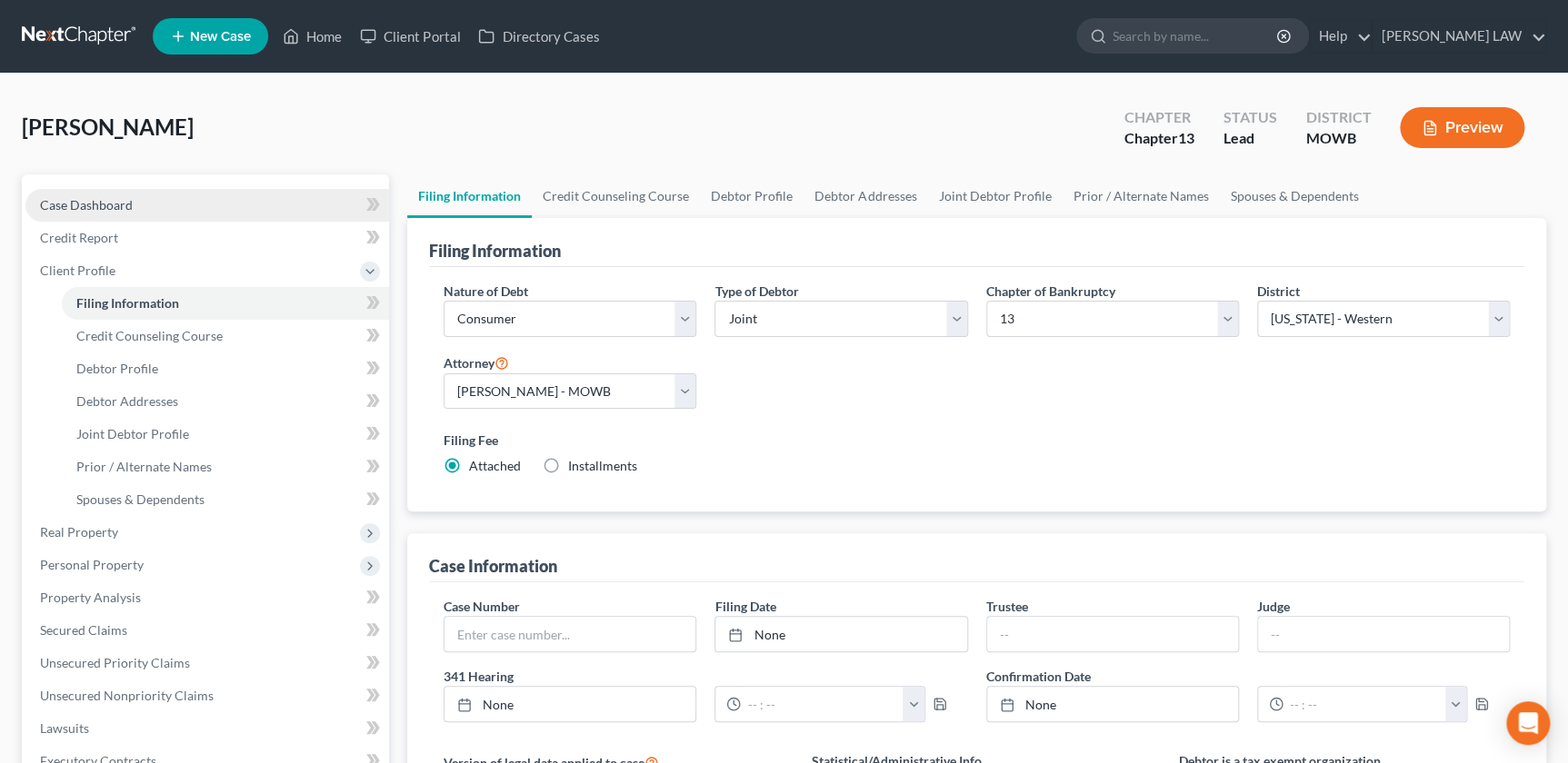
click at [106, 206] on span "Case Dashboard" at bounding box center [86, 205] width 93 height 15
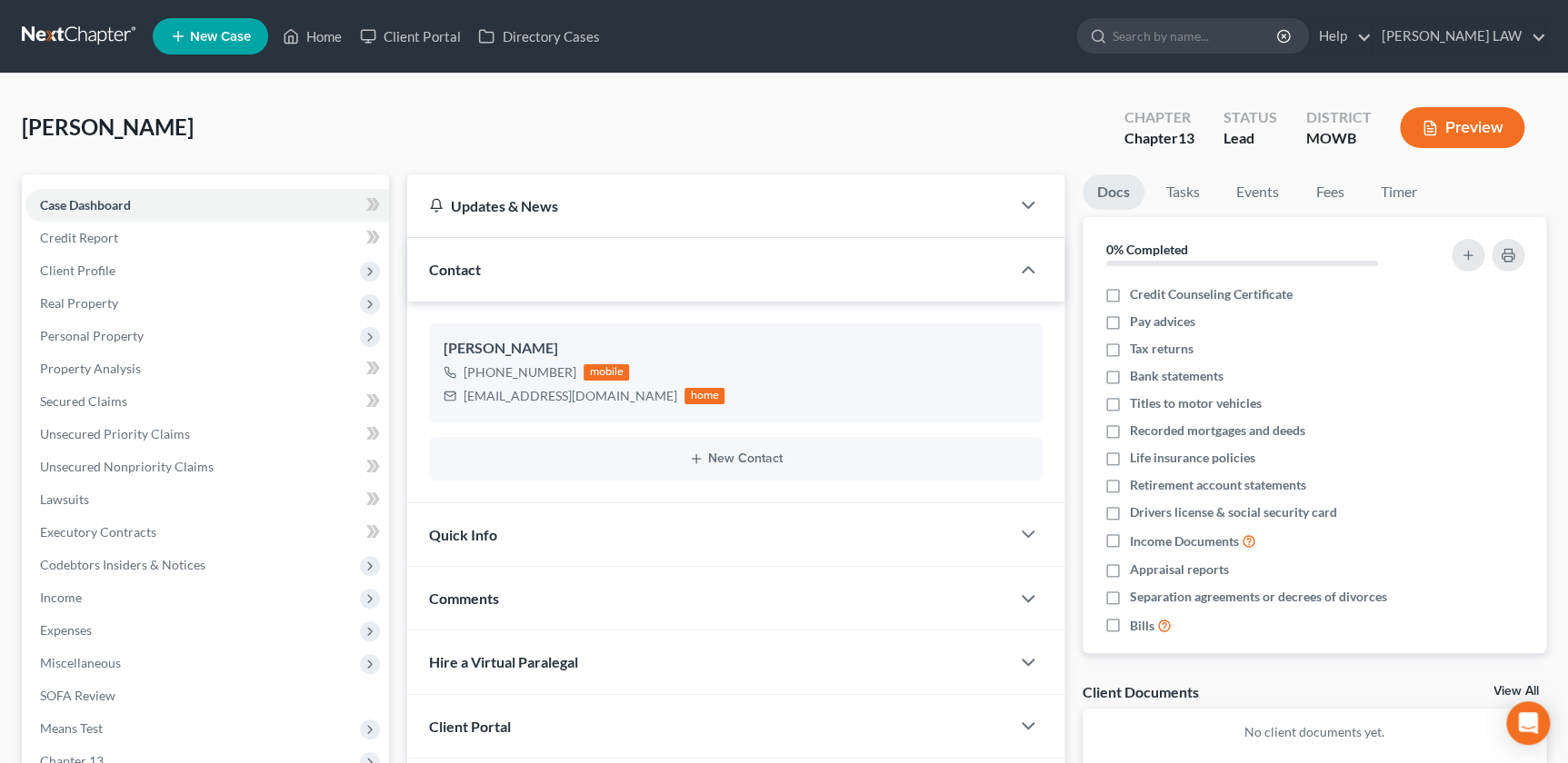
click at [871, 615] on div "Comments" at bounding box center [707, 598] width 602 height 63
click at [854, 391] on div "+1 (816) 244-5526 mobile jwyckoff1124@gmail.com home" at bounding box center [735, 383] width 584 height 47
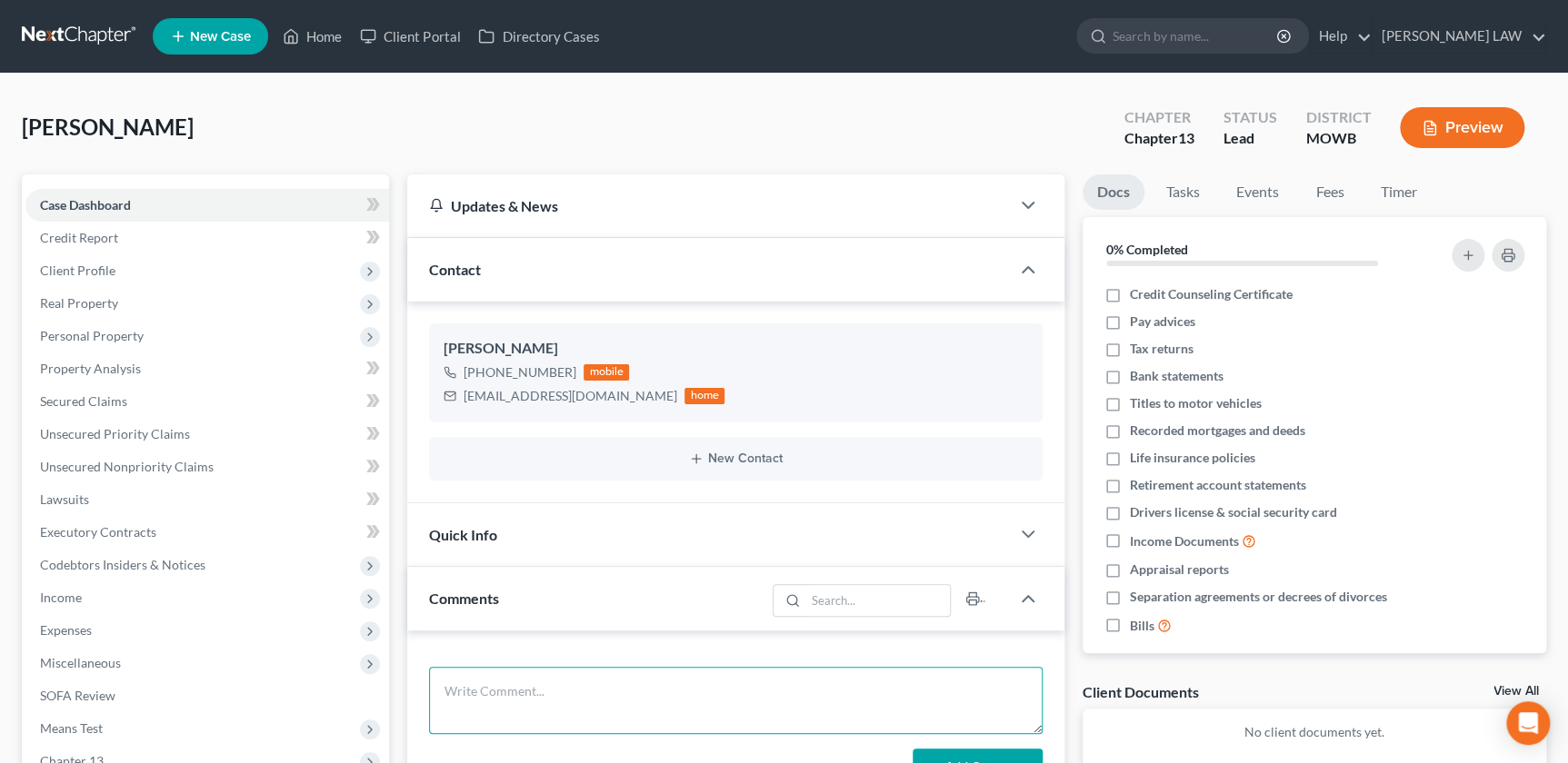
click at [672, 683] on textarea at bounding box center [735, 700] width 613 height 68
paste textarea "HS 5 Andrew Income - His 81k Her before June 73k a year 158k on your house - Ap…"
type textarea "HS 5 Andrew Income - His 81k Her before June 73k a year 158k on your house - Ap…"
click at [955, 749] on button "Add Comment" at bounding box center [977, 768] width 130 height 39
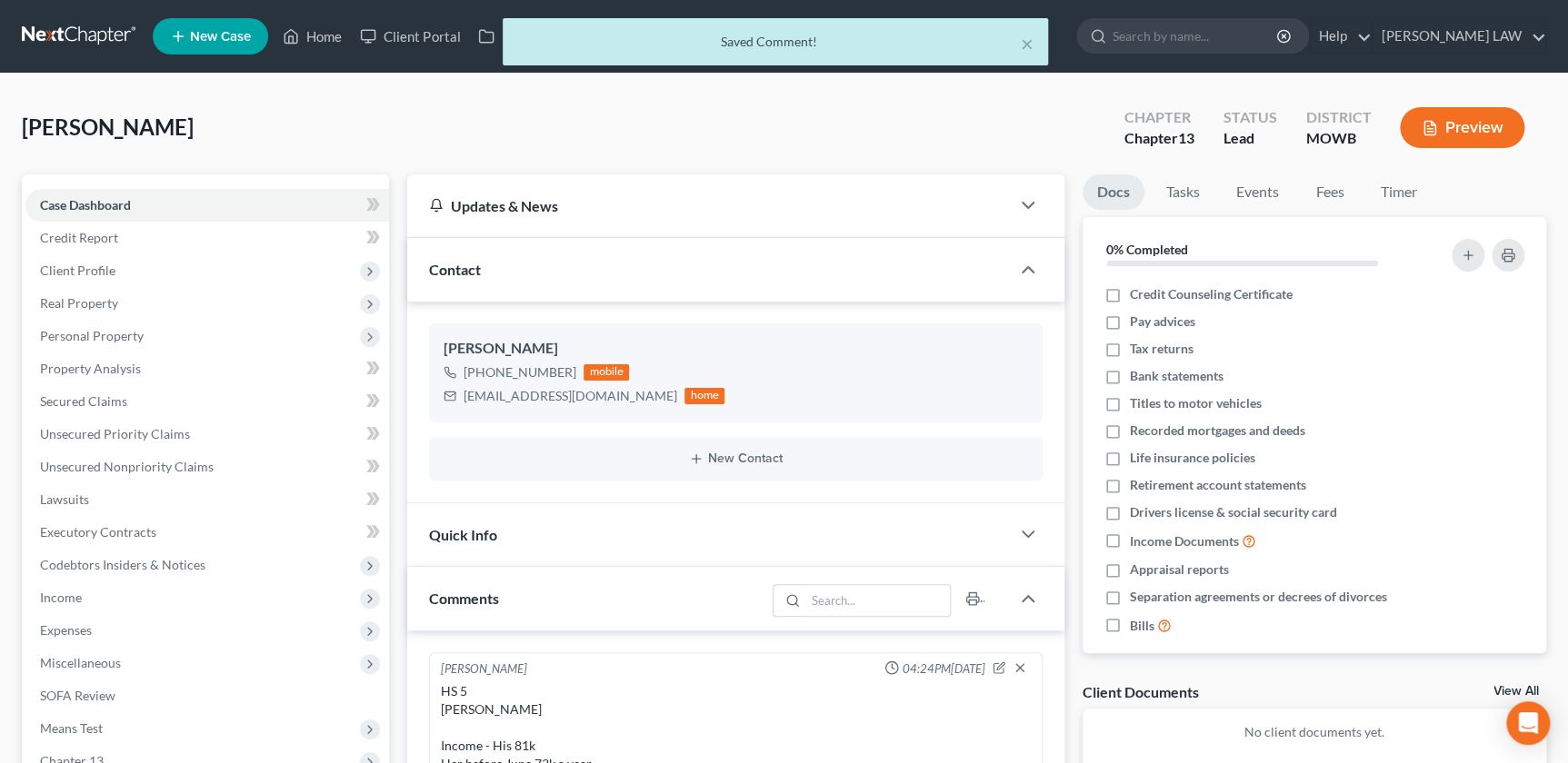
scroll to position [168, 0]
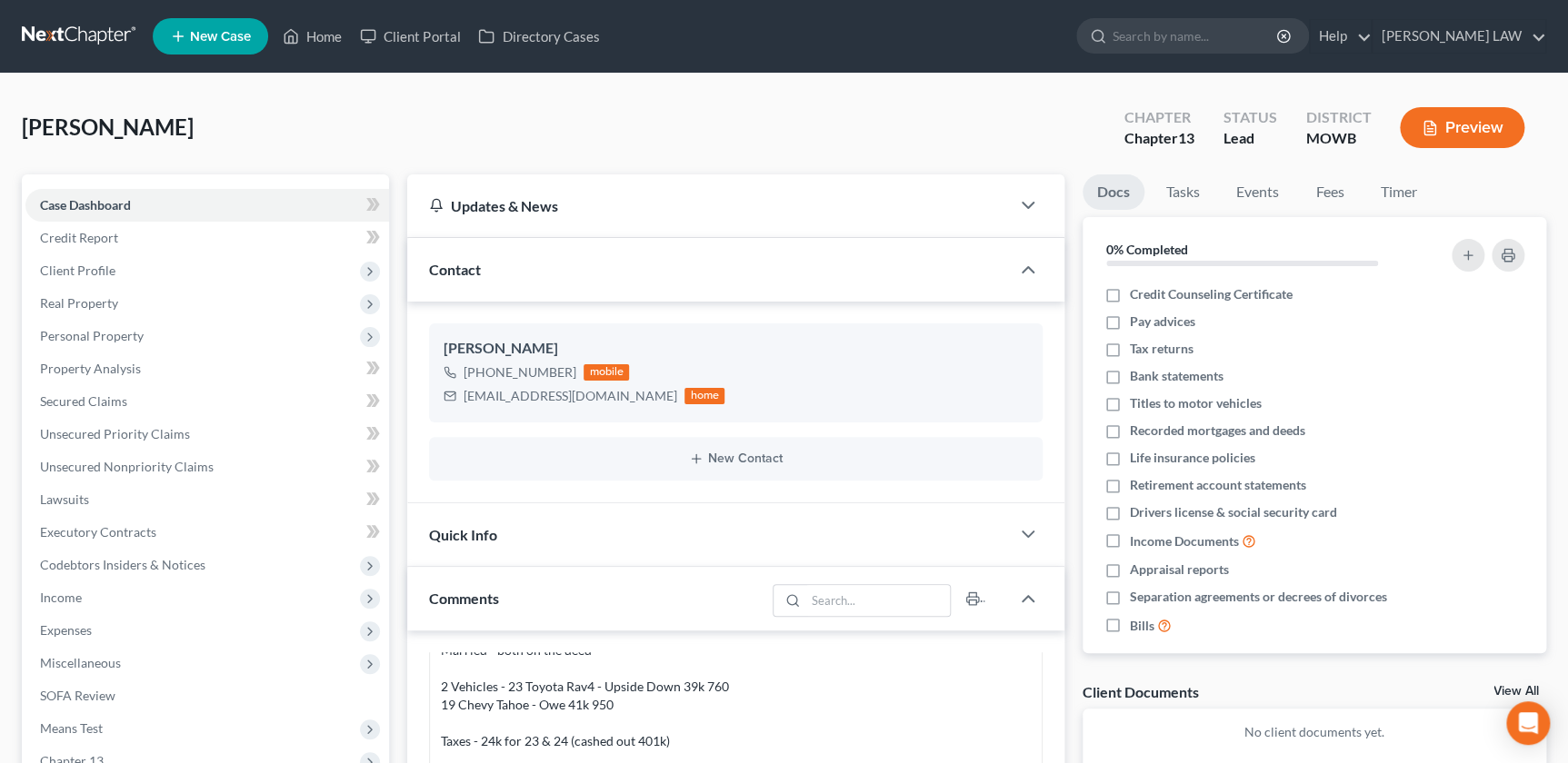
click at [1073, 451] on div "Docs Tasks Events Fees Timer 0% Completed Nothing here yet! Credit Counseling C…" at bounding box center [1314, 733] width 482 height 1117
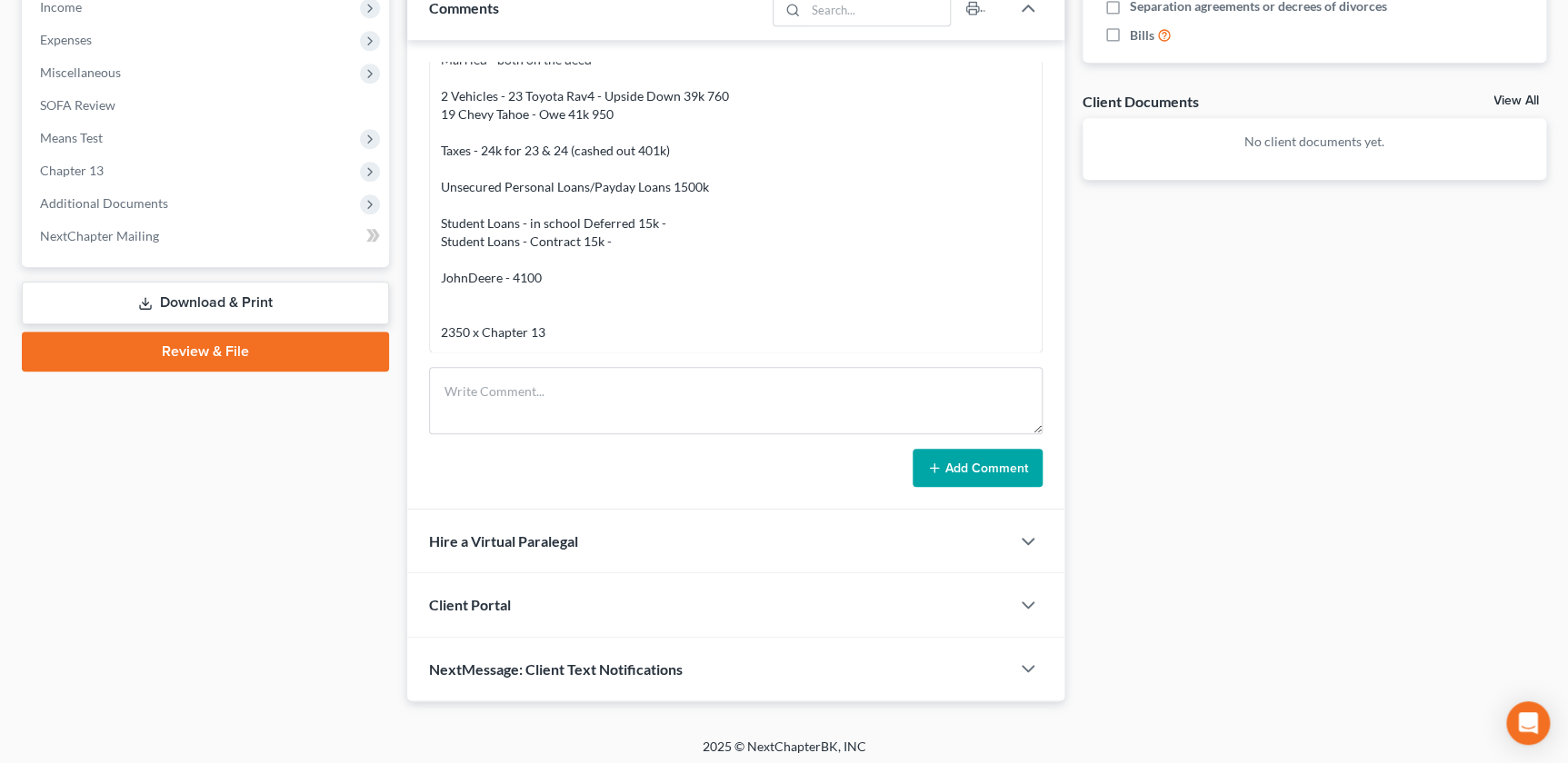
scroll to position [595, 0]
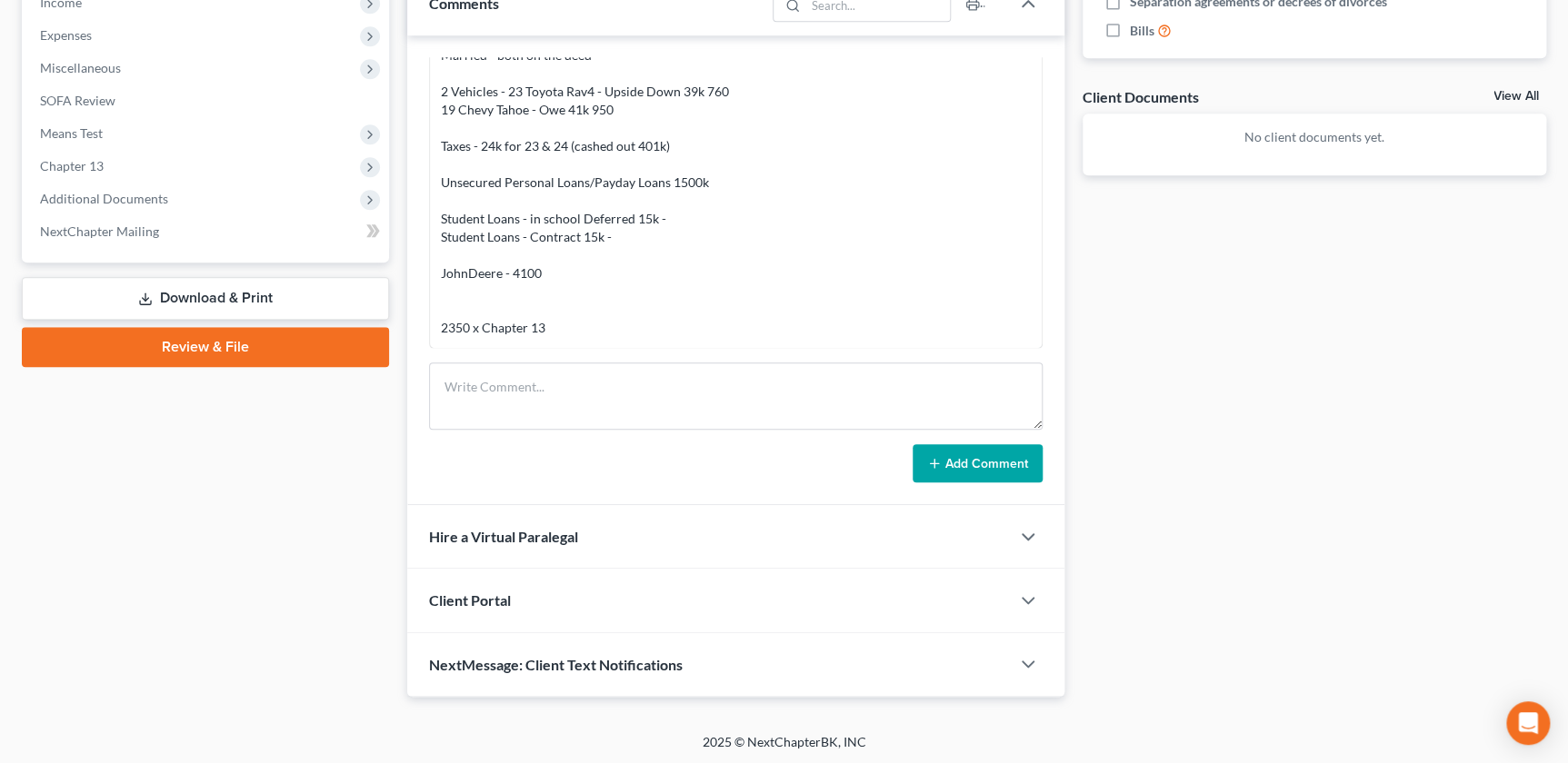
click at [672, 617] on div "Client Portal" at bounding box center [707, 600] width 602 height 63
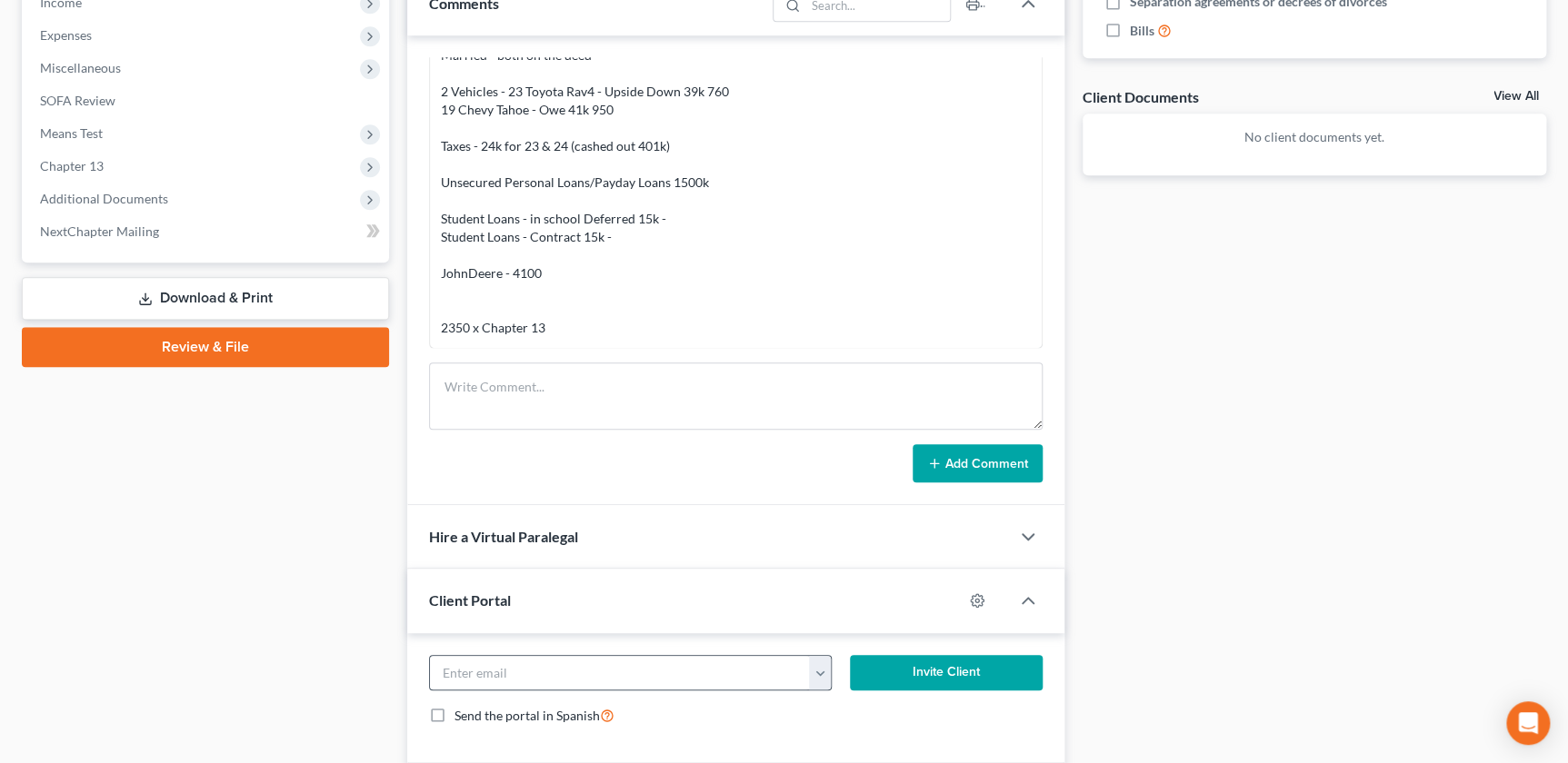
click at [817, 659] on button "button" at bounding box center [820, 673] width 23 height 35
click at [863, 715] on link "jwyckoff1124@gmail.com" at bounding box center [931, 713] width 248 height 31
type input "jwyckoff1124@gmail.com"
click at [924, 669] on button "Invite Client" at bounding box center [946, 673] width 191 height 37
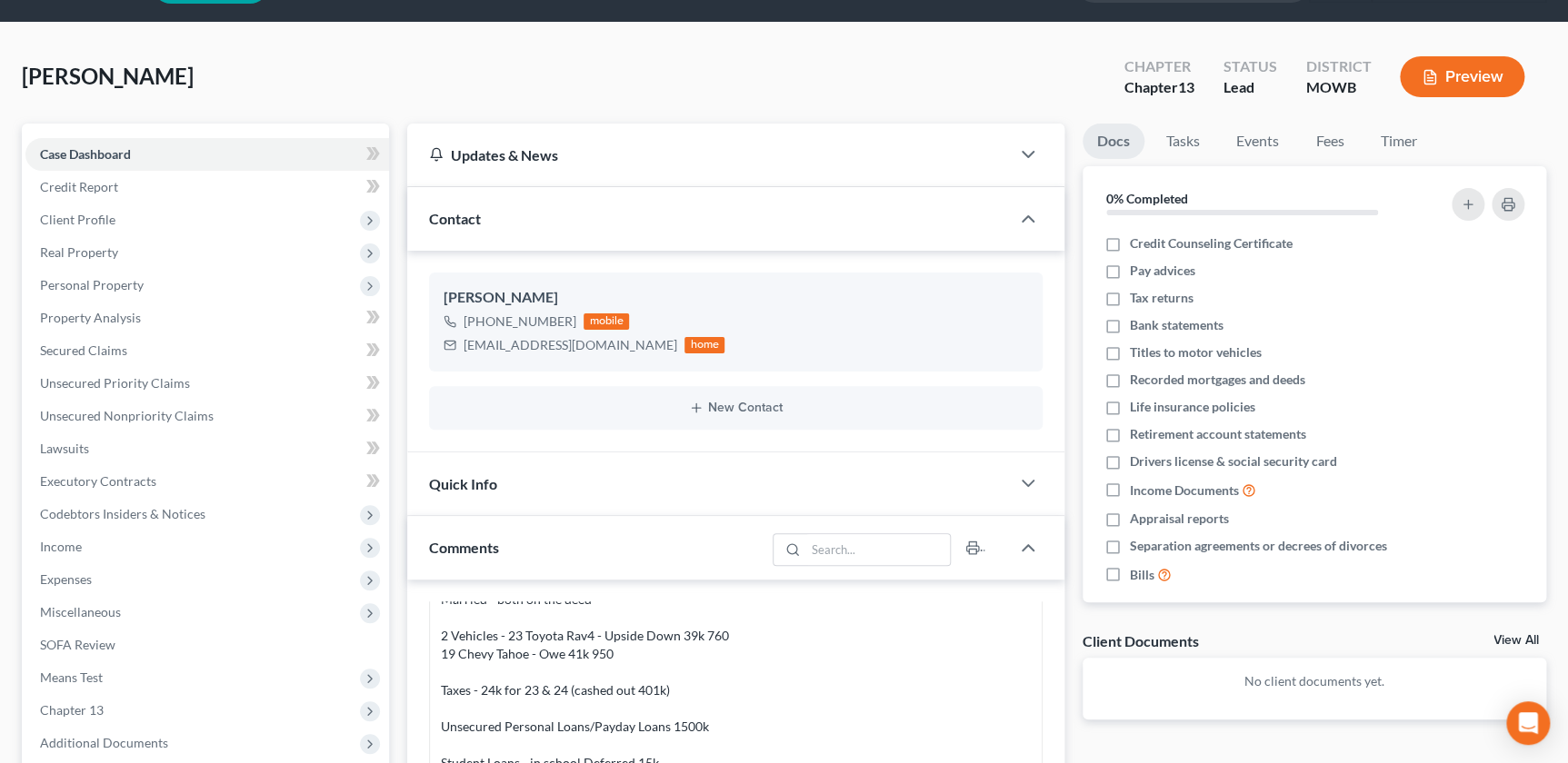
scroll to position [39, 0]
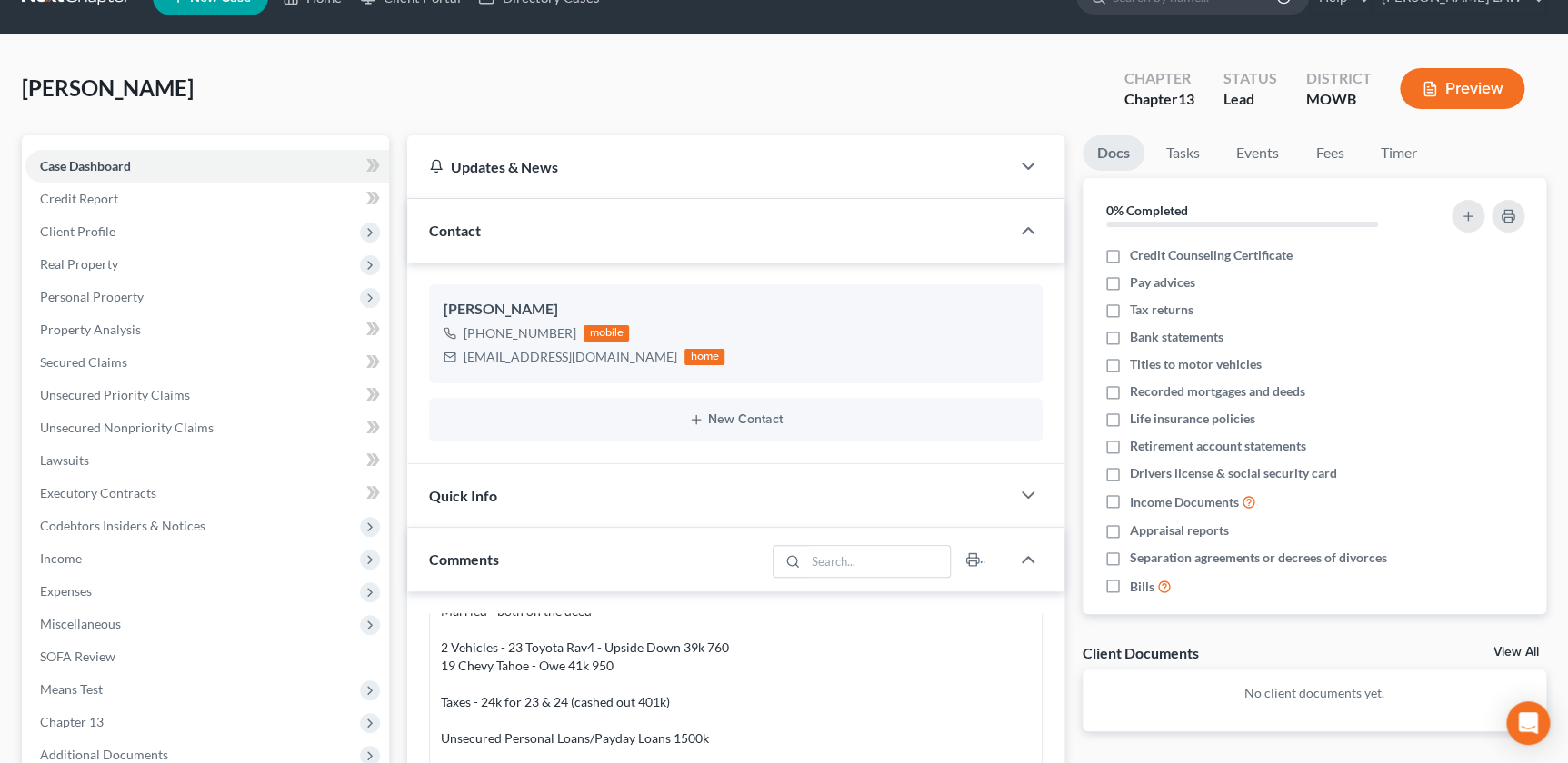
click at [1529, 70] on div "Preview" at bounding box center [1466, 91] width 161 height 54
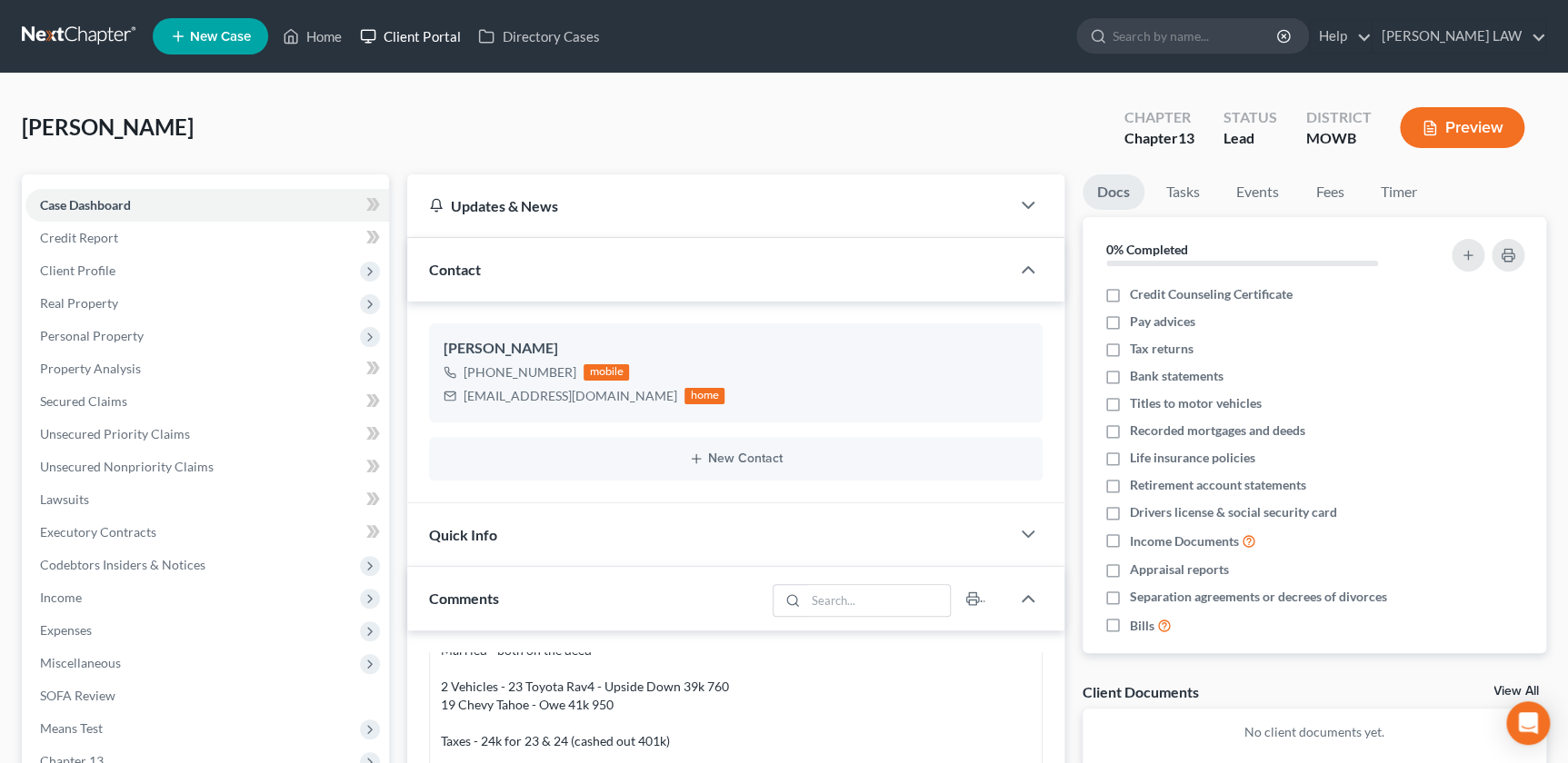
click at [415, 30] on link "Client Portal" at bounding box center [410, 37] width 118 height 33
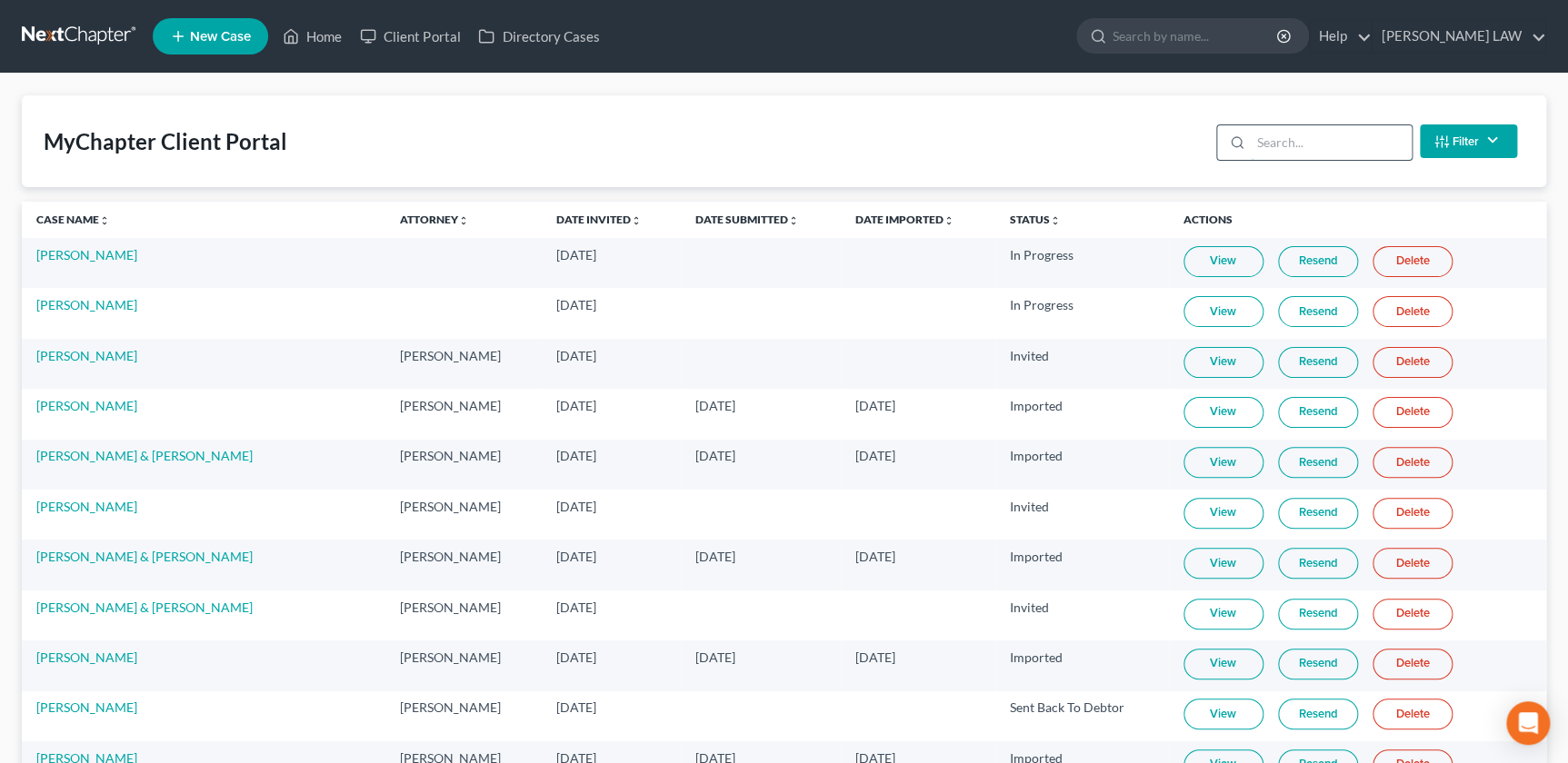
click at [1281, 141] on input "search" at bounding box center [1330, 143] width 161 height 35
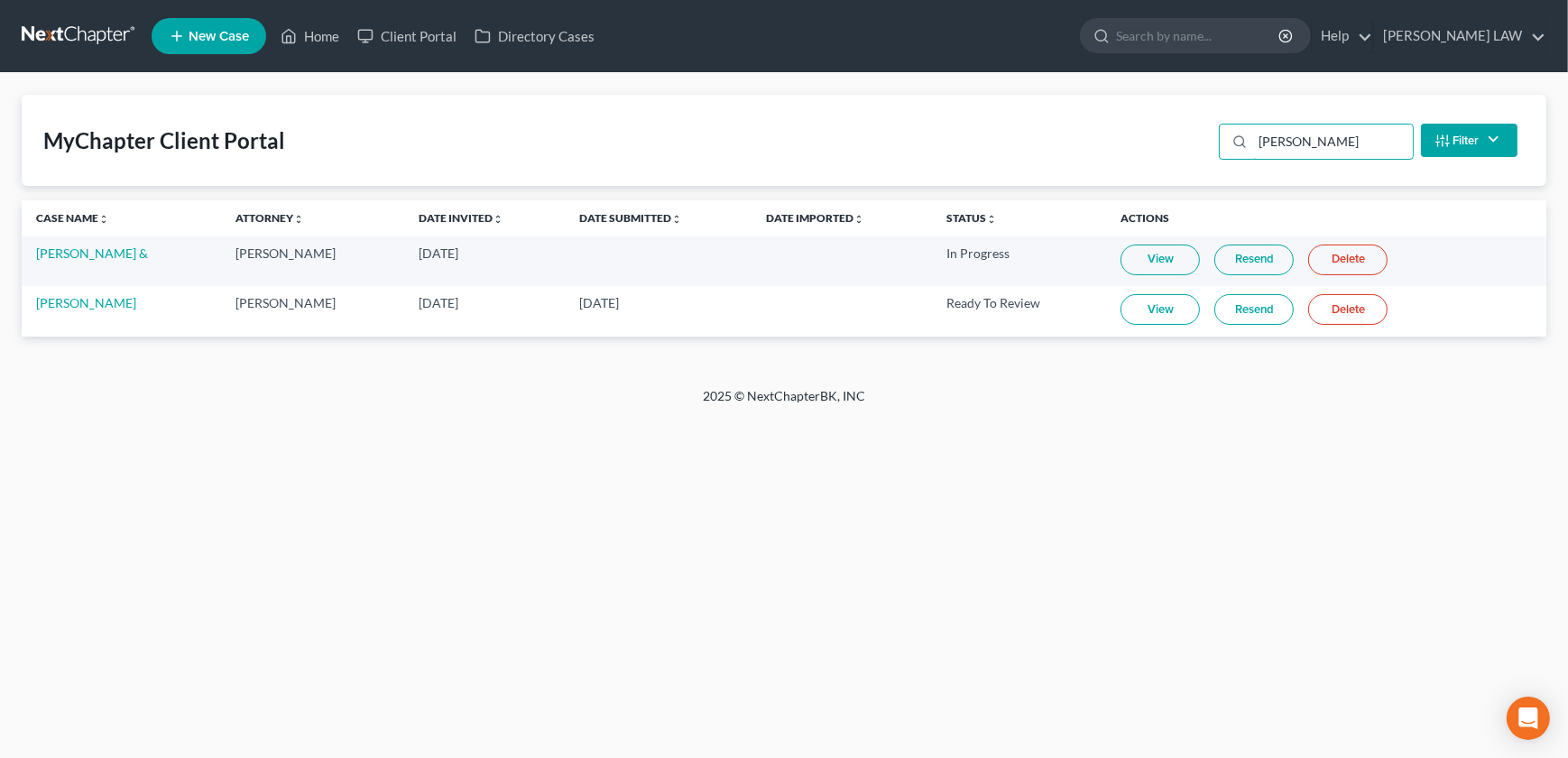
type input "garr"
click at [1144, 305] on link "View" at bounding box center [1159, 310] width 80 height 31
click at [1135, 313] on link "View" at bounding box center [1159, 310] width 80 height 31
click at [72, 301] on link "Garry Mccullough" at bounding box center [86, 303] width 100 height 15
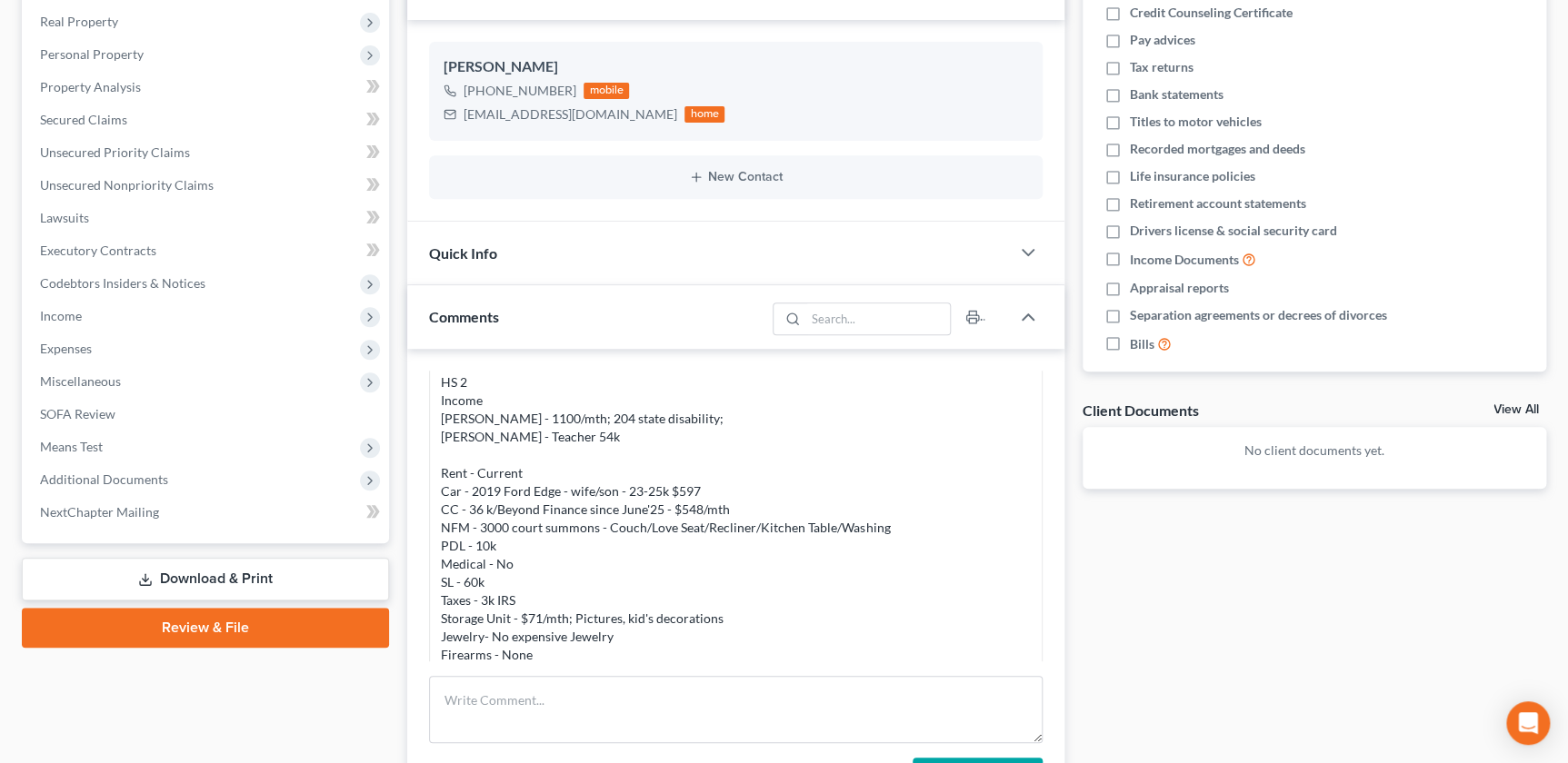
scroll to position [274, 0]
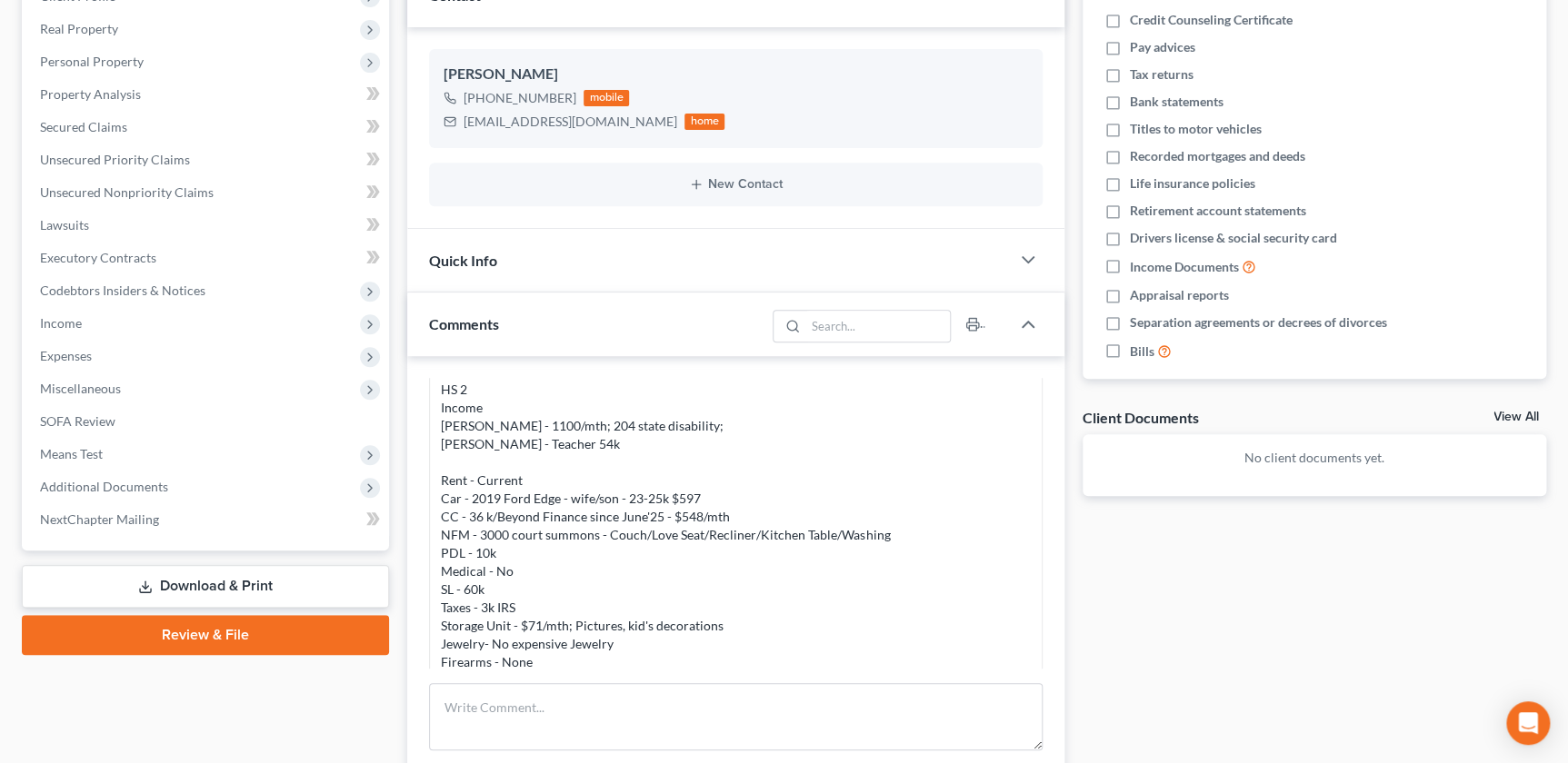
click at [1562, 352] on div "Mccullough, Garry & Rachel Upgraded Chapter Chapter 7 Status Lead District MOWB…" at bounding box center [784, 483] width 1568 height 1369
